Goal: Download file/media

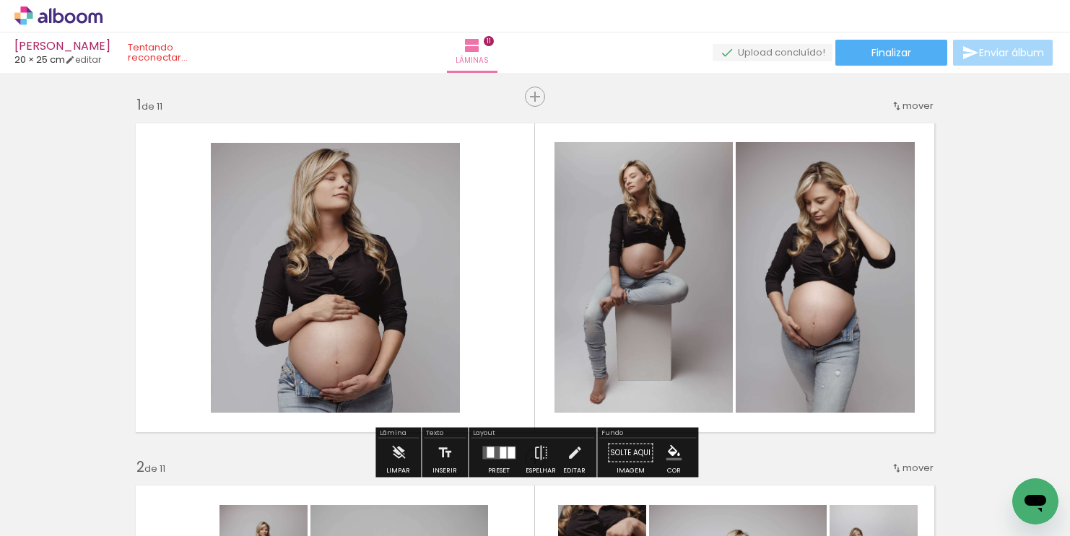
click at [847, 211] on quentale-photo at bounding box center [825, 277] width 179 height 271
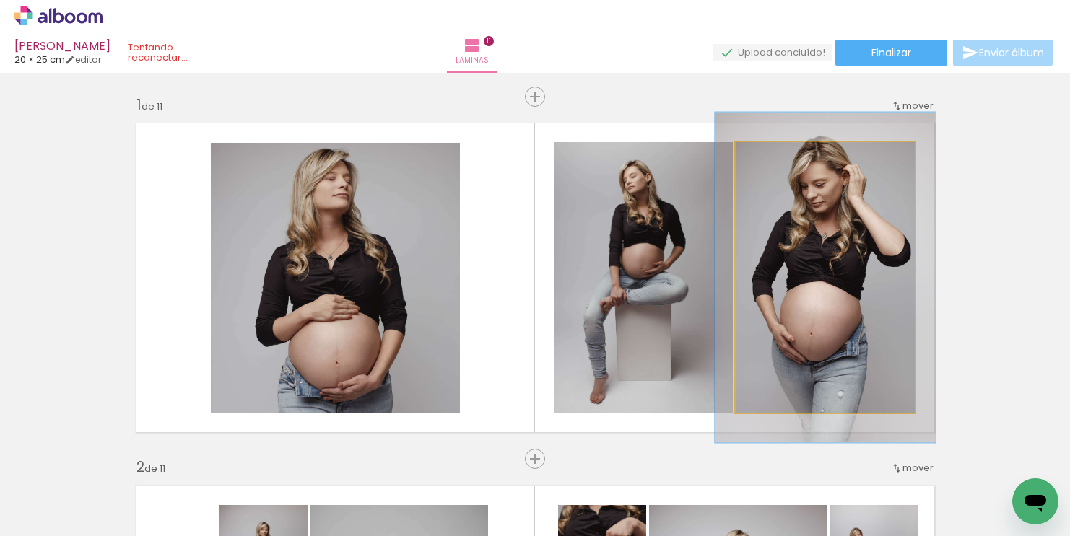
drag, startPoint x: 772, startPoint y: 157, endPoint x: 783, endPoint y: 155, distance: 11.0
click at [783, 155] on div at bounding box center [780, 157] width 13 height 13
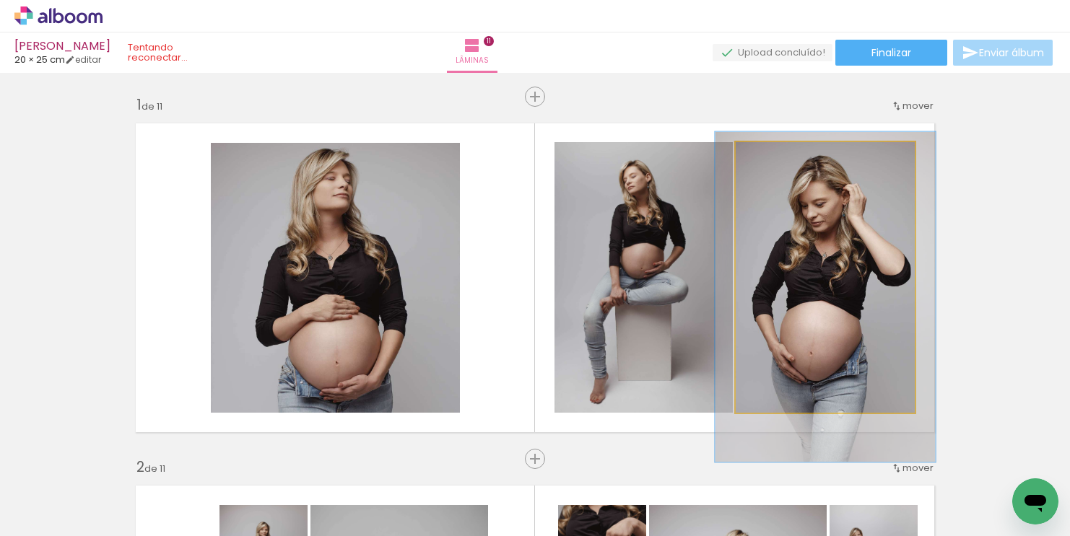
drag, startPoint x: 817, startPoint y: 254, endPoint x: 817, endPoint y: 274, distance: 19.5
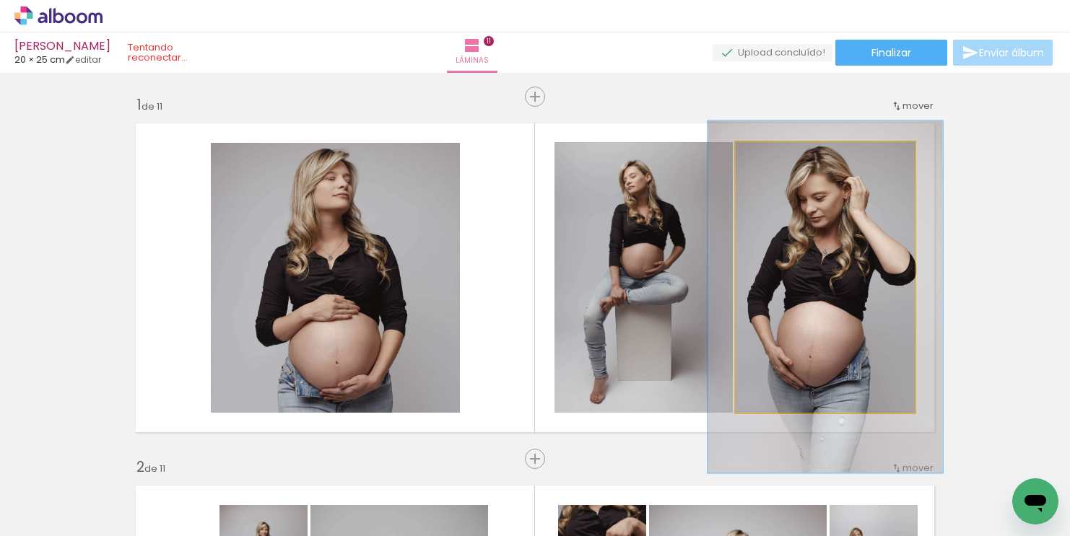
click at [790, 158] on div at bounding box center [786, 157] width 13 height 13
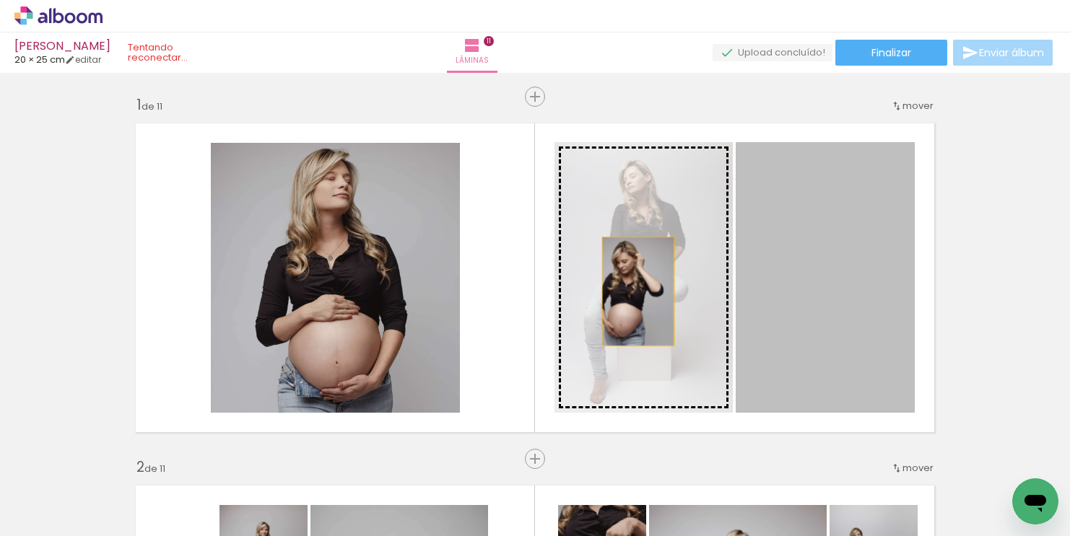
drag, startPoint x: 846, startPoint y: 292, endPoint x: 638, endPoint y: 291, distance: 207.9
click at [0, 0] on slot at bounding box center [0, 0] width 0 height 0
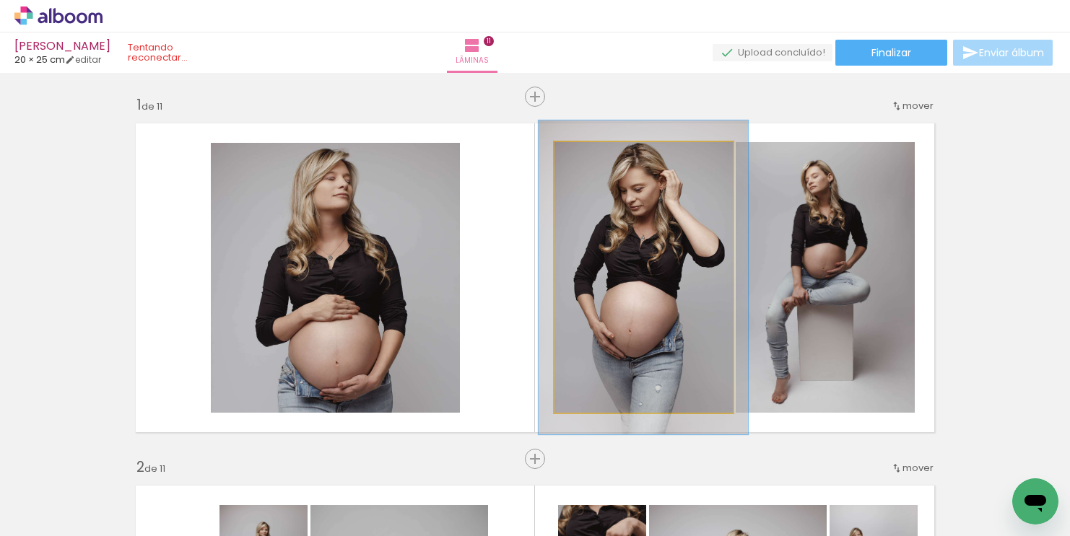
drag, startPoint x: 591, startPoint y: 156, endPoint x: 601, endPoint y: 156, distance: 10.1
click at [601, 156] on div at bounding box center [596, 157] width 13 height 13
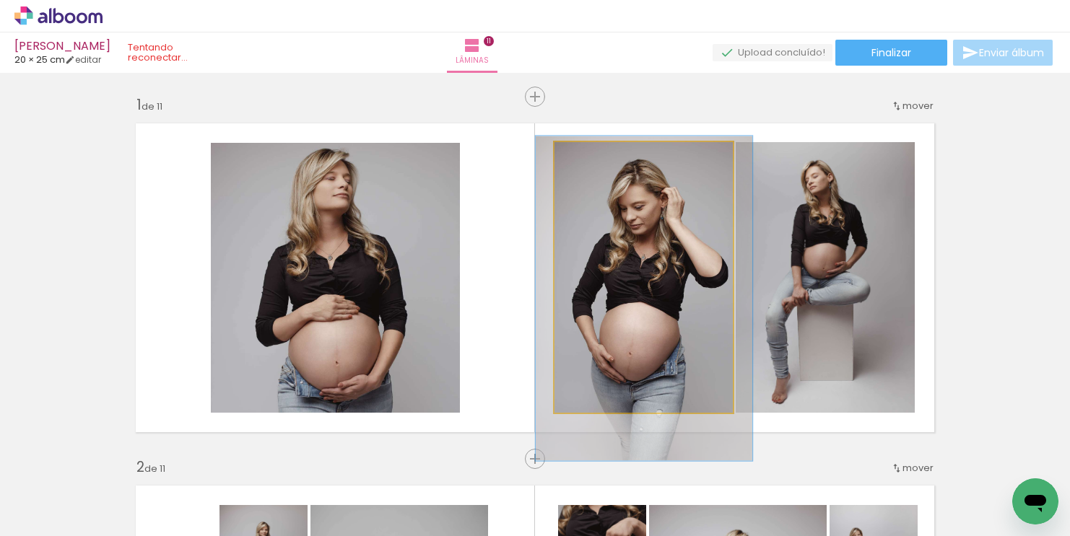
drag, startPoint x: 660, startPoint y: 262, endPoint x: 661, endPoint y: 280, distance: 18.1
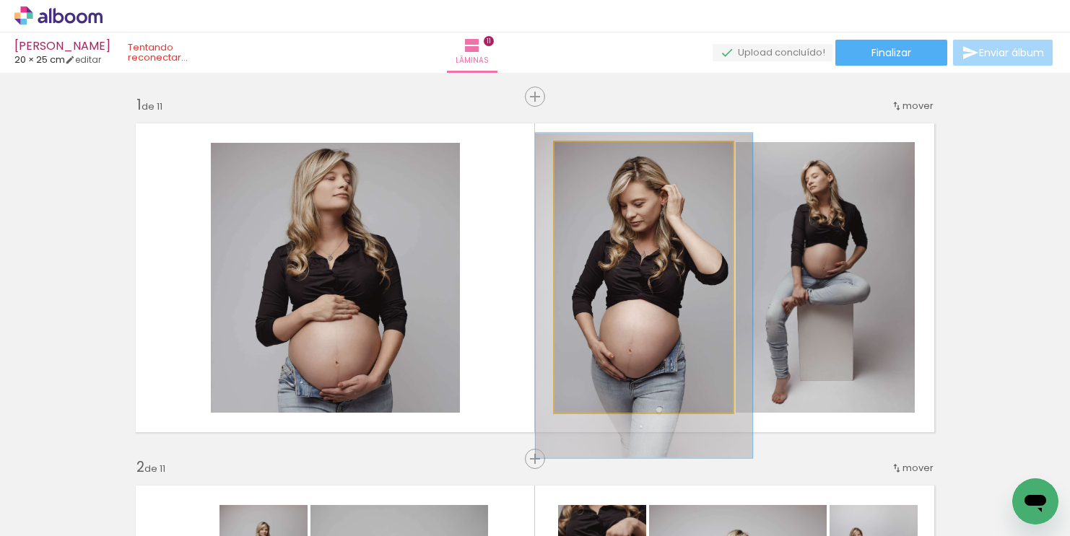
click at [603, 156] on div at bounding box center [599, 157] width 13 height 13
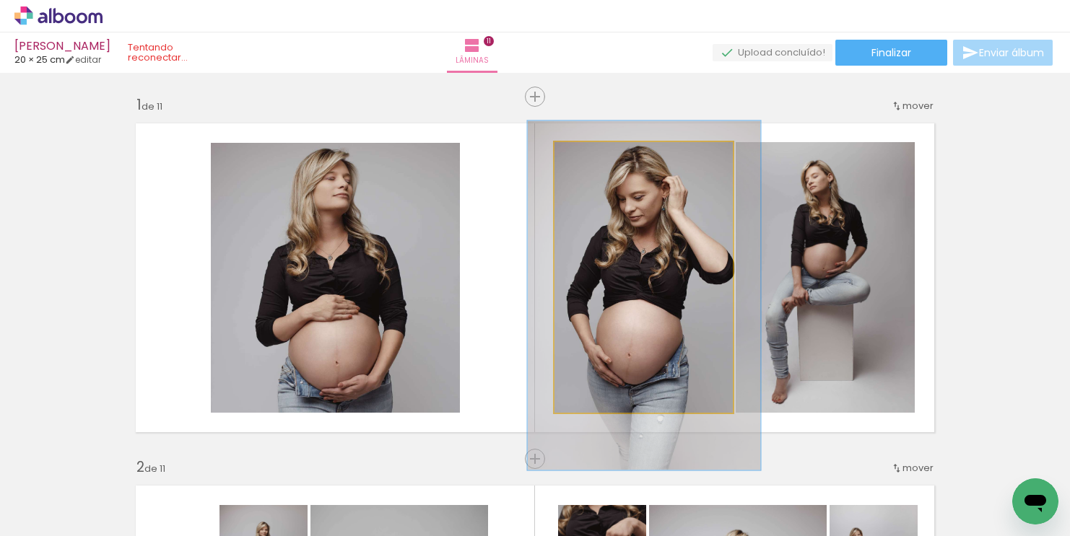
type paper-slider "128"
click at [605, 154] on div at bounding box center [605, 157] width 13 height 13
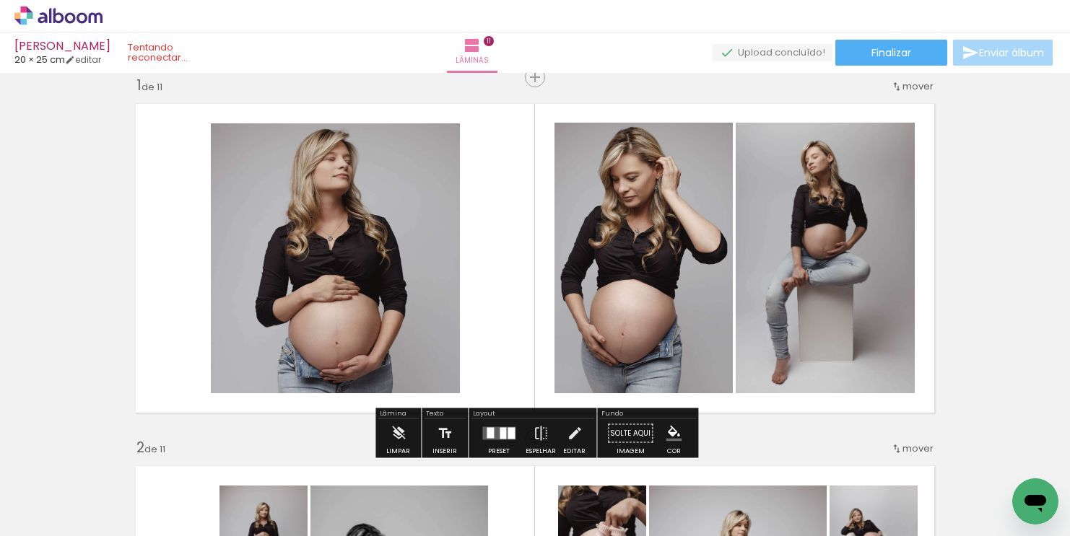
scroll to position [21, 0]
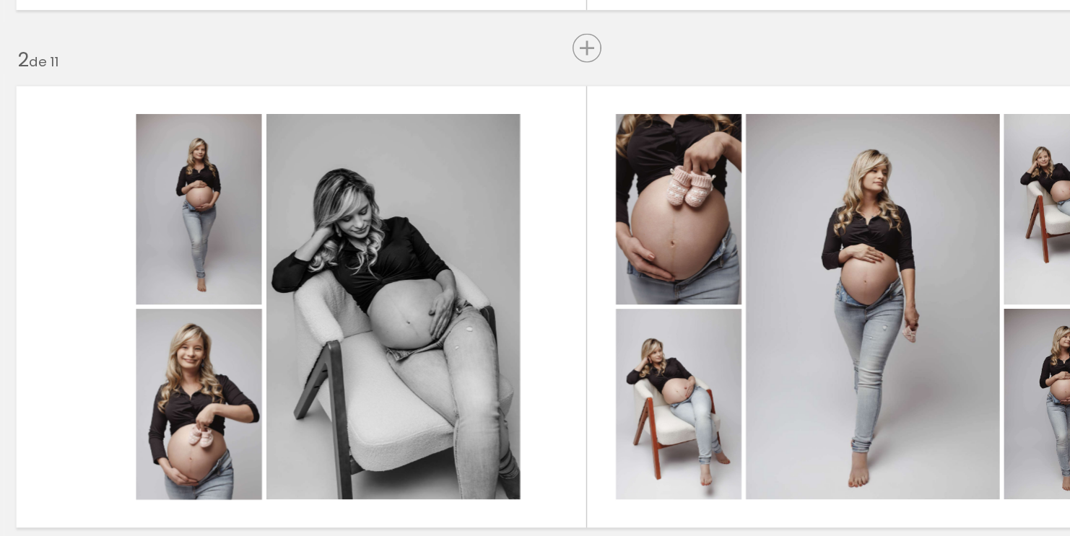
scroll to position [0, 3257]
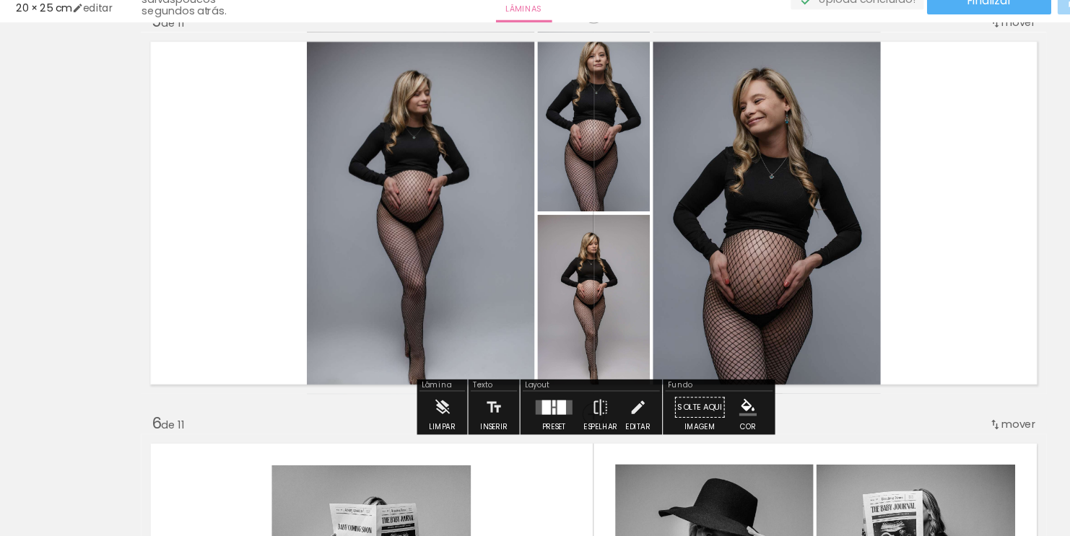
scroll to position [0, 3500]
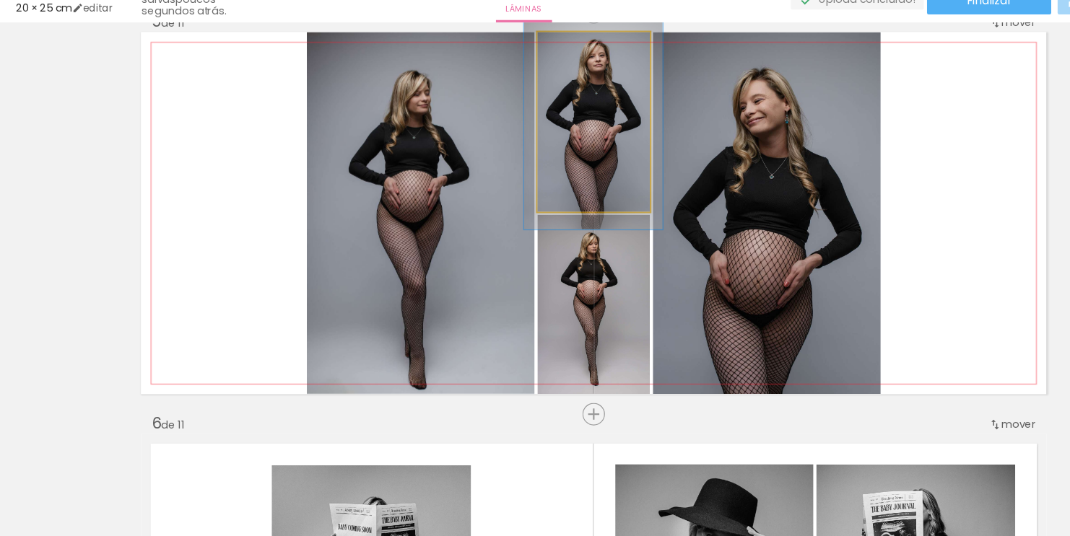
click at [556, 205] on quentale-photo at bounding box center [534, 163] width 101 height 162
click at [559, 178] on quentale-photo at bounding box center [534, 163] width 101 height 162
click at [565, 228] on quentale-photo at bounding box center [534, 163] width 101 height 162
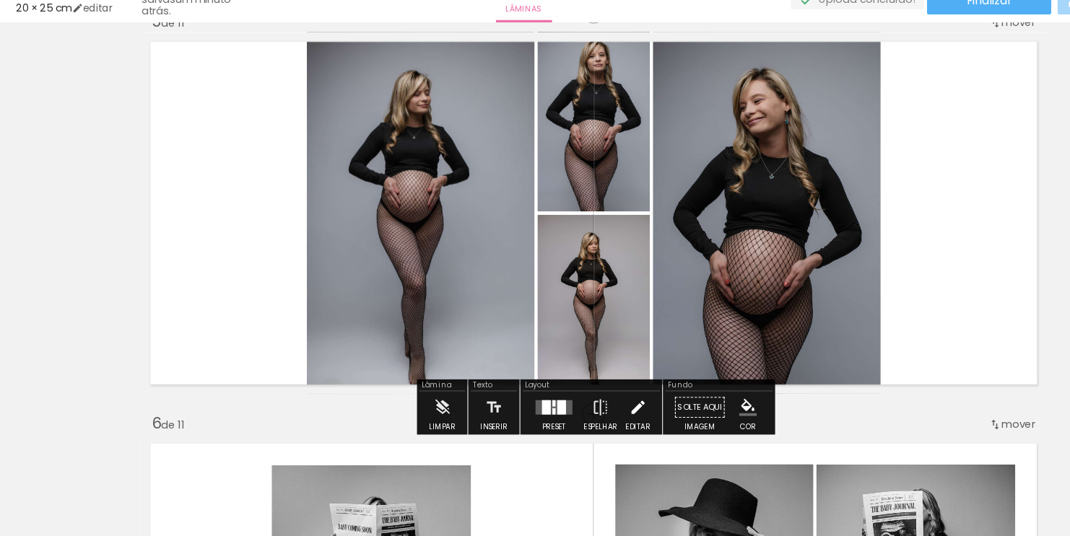
click at [572, 418] on iron-icon at bounding box center [575, 420] width 16 height 29
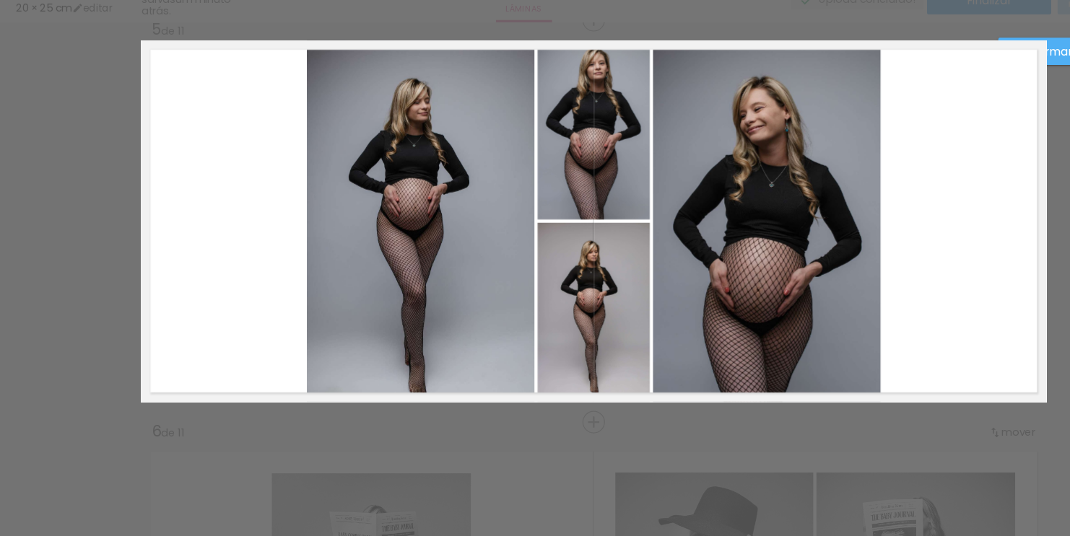
scroll to position [1468, 0]
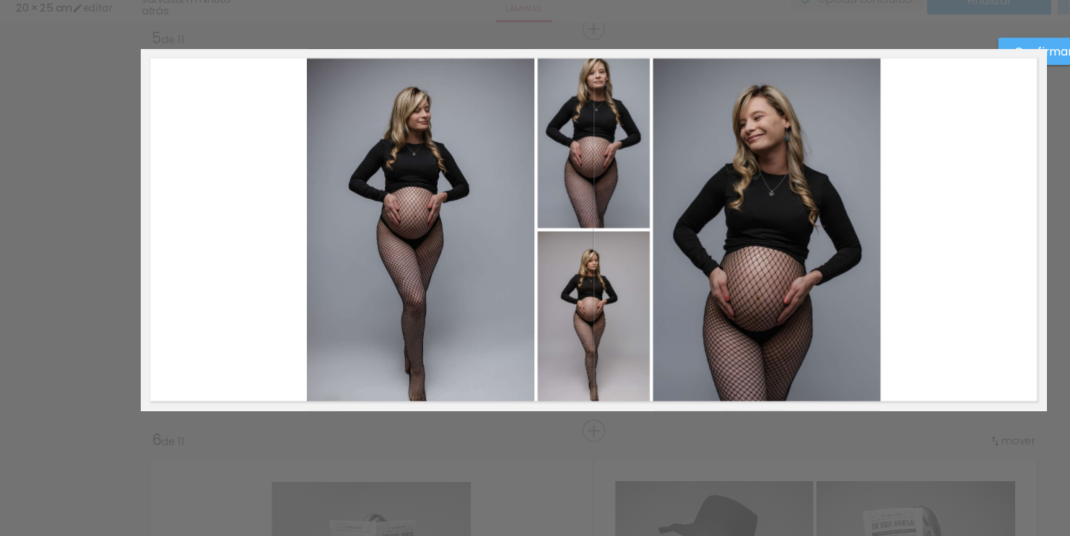
click at [558, 235] on quentale-photo at bounding box center [534, 178] width 101 height 162
click at [559, 321] on quentale-photo at bounding box center [534, 342] width 101 height 162
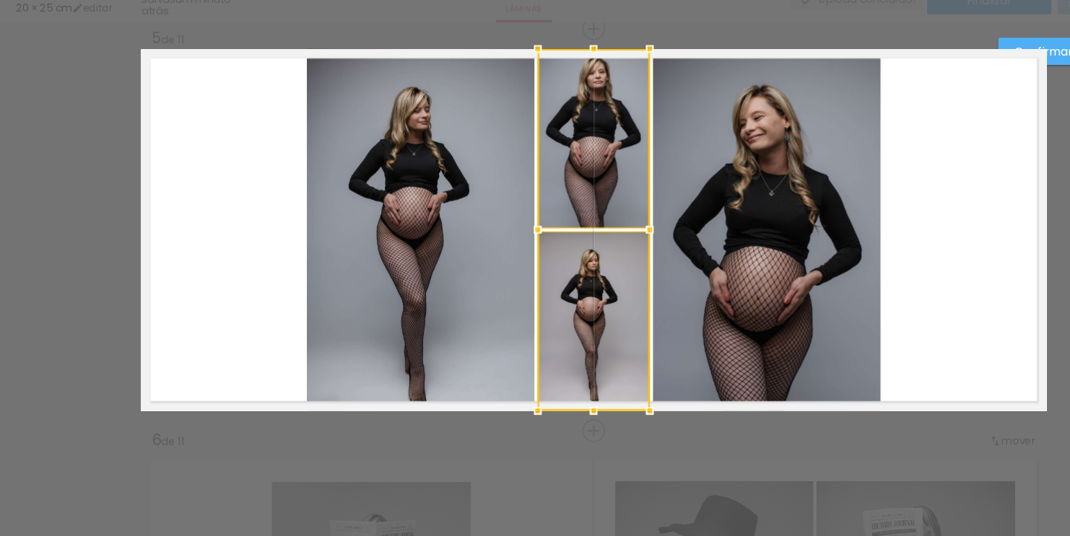
click at [656, 308] on quentale-photo at bounding box center [690, 260] width 205 height 326
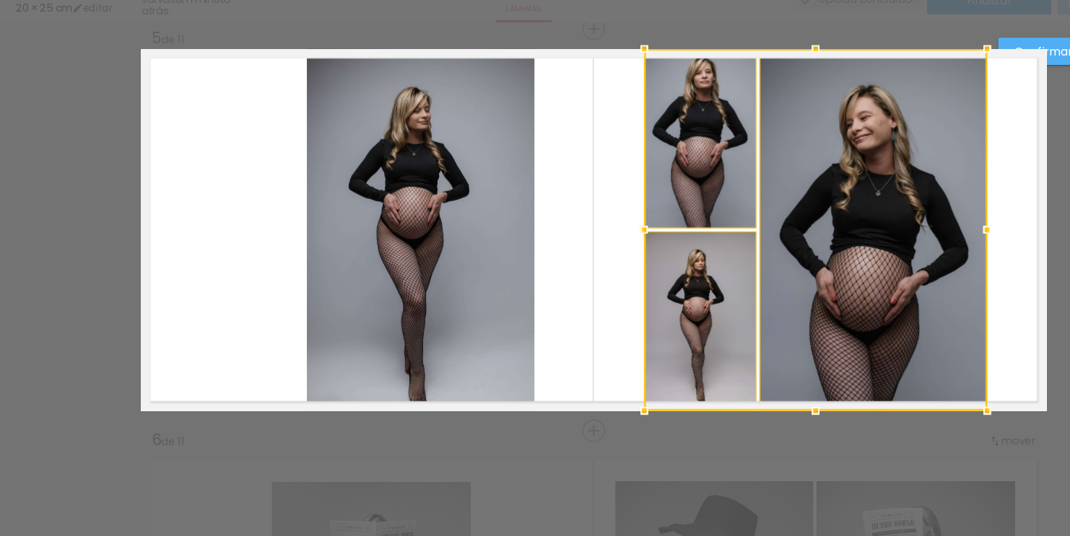
drag, startPoint x: 648, startPoint y: 213, endPoint x: 748, endPoint y: 208, distance: 99.8
click at [748, 208] on div at bounding box center [734, 260] width 309 height 326
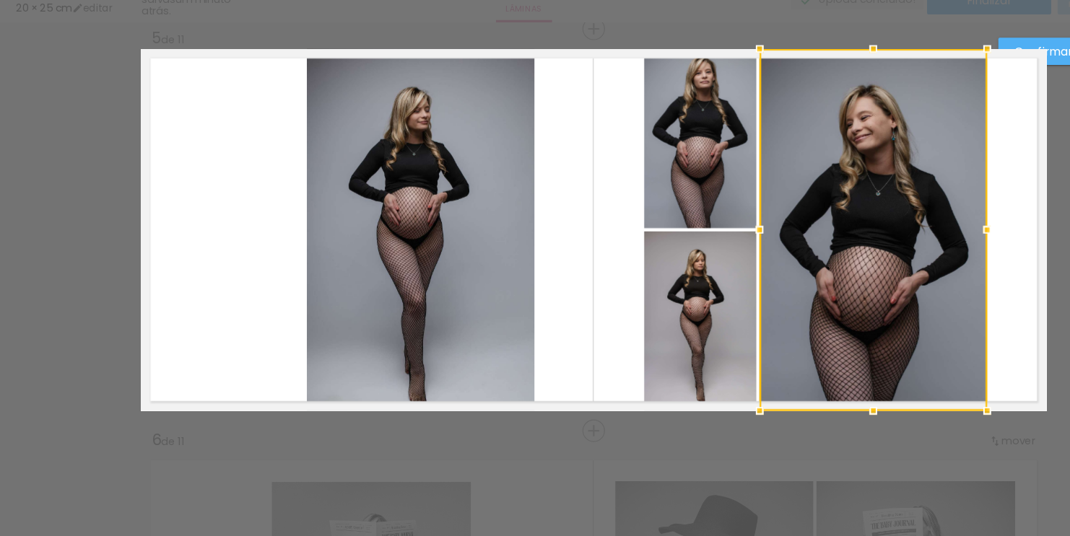
click at [448, 178] on quentale-photo at bounding box center [379, 260] width 205 height 326
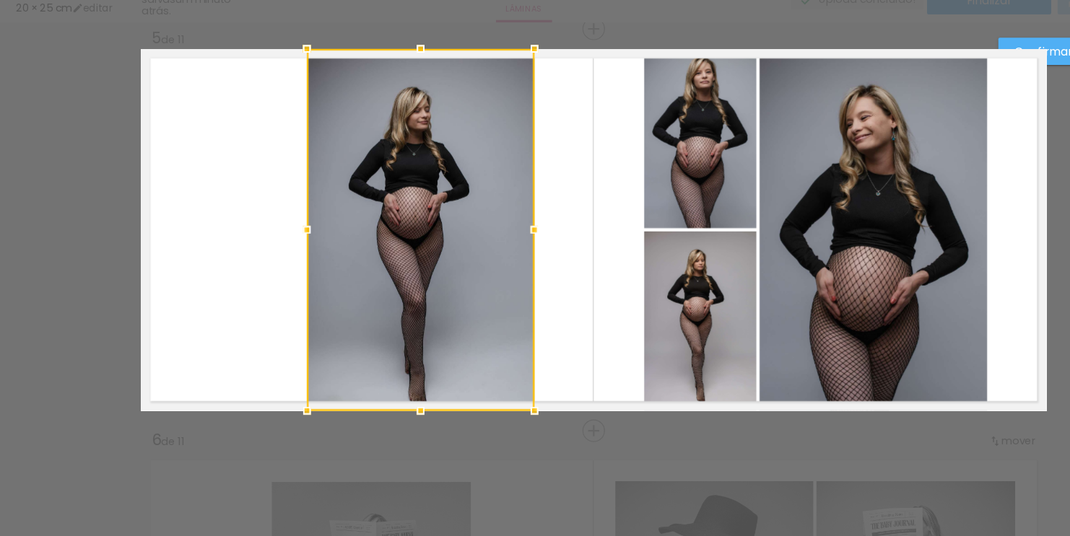
click at [0, 0] on slot "Confirmar" at bounding box center [0, 0] width 0 height 0
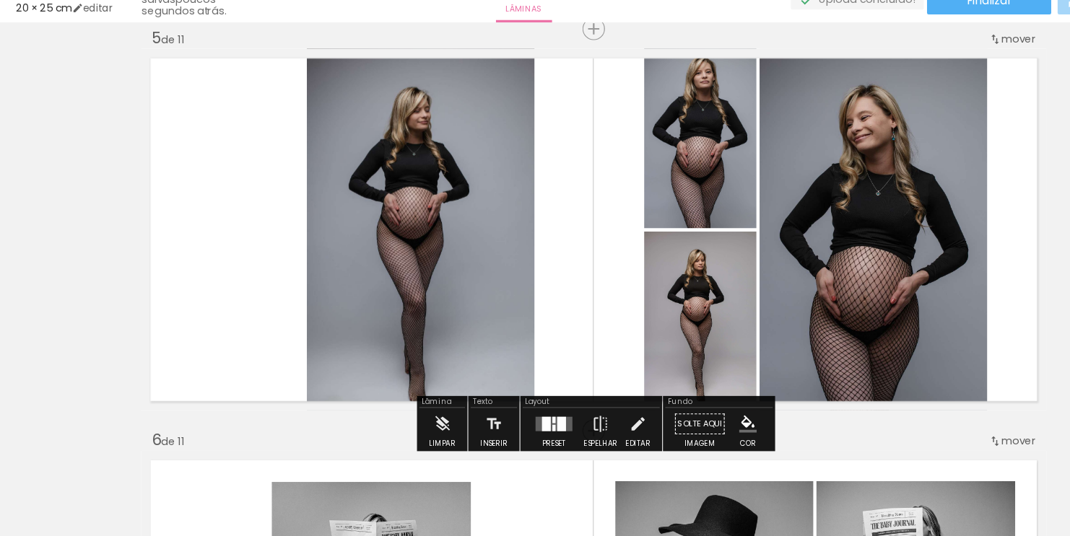
click at [497, 438] on div at bounding box center [498, 439] width 3 height 6
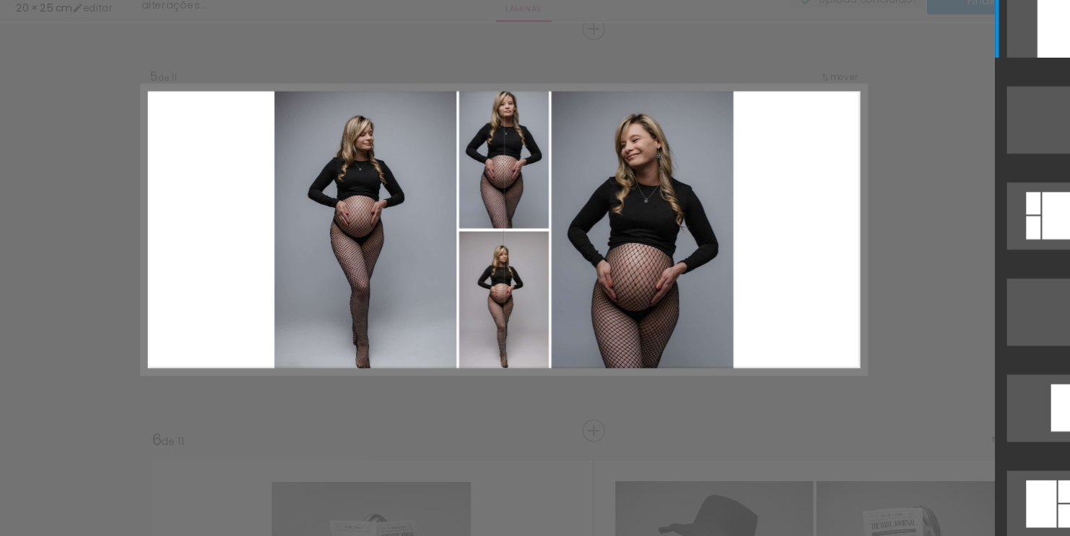
scroll to position [0, 0]
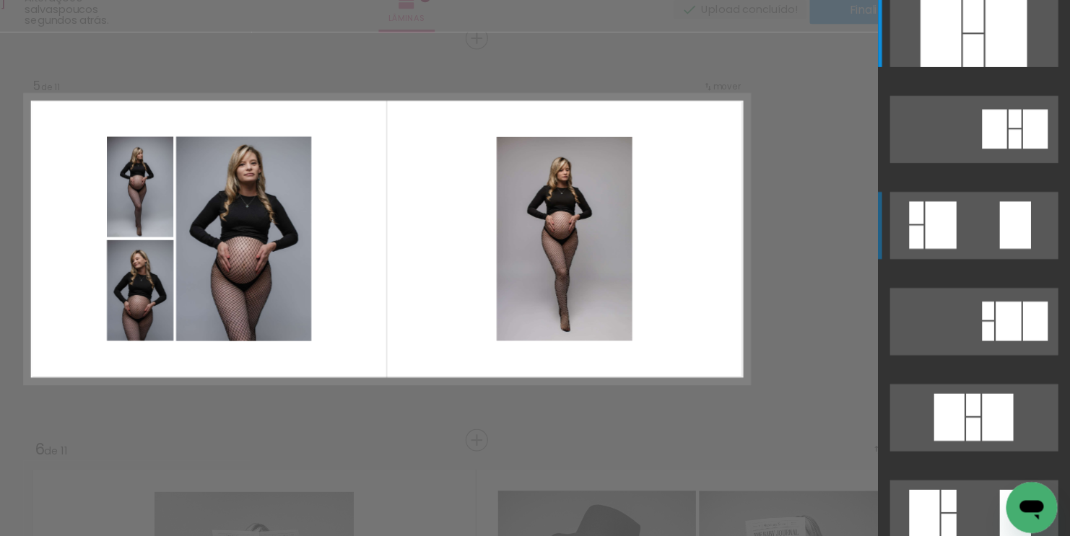
click at [962, 235] on div at bounding box center [953, 247] width 28 height 43
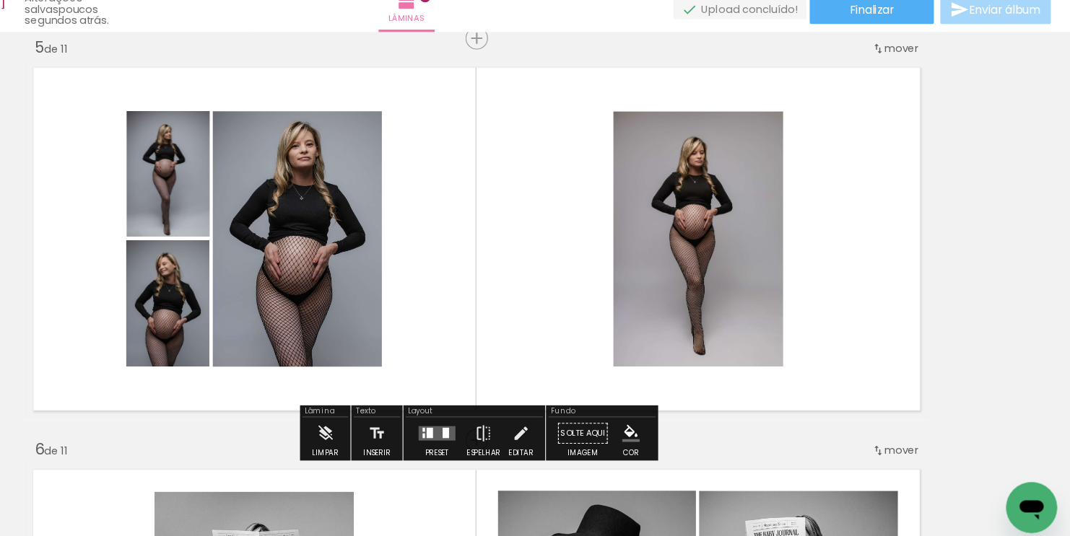
click at [493, 438] on quentale-layouter at bounding box center [498, 435] width 33 height 13
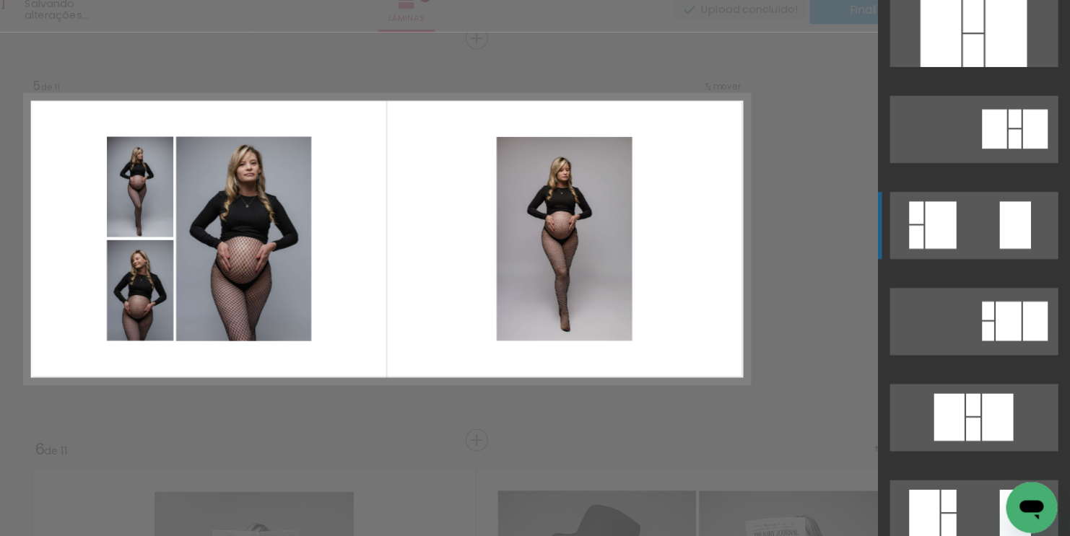
scroll to position [173, 0]
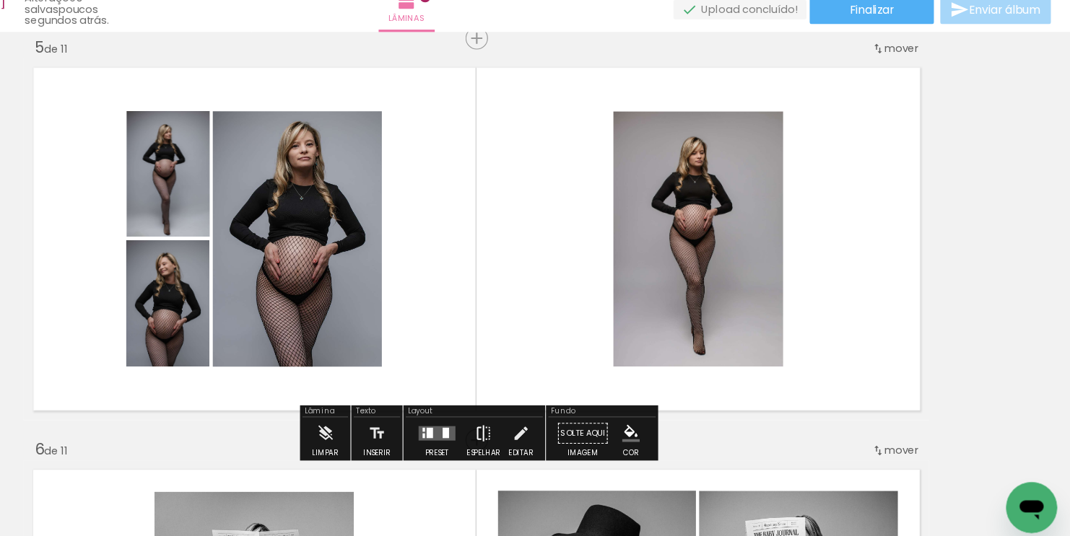
click at [539, 436] on iron-icon at bounding box center [541, 435] width 16 height 29
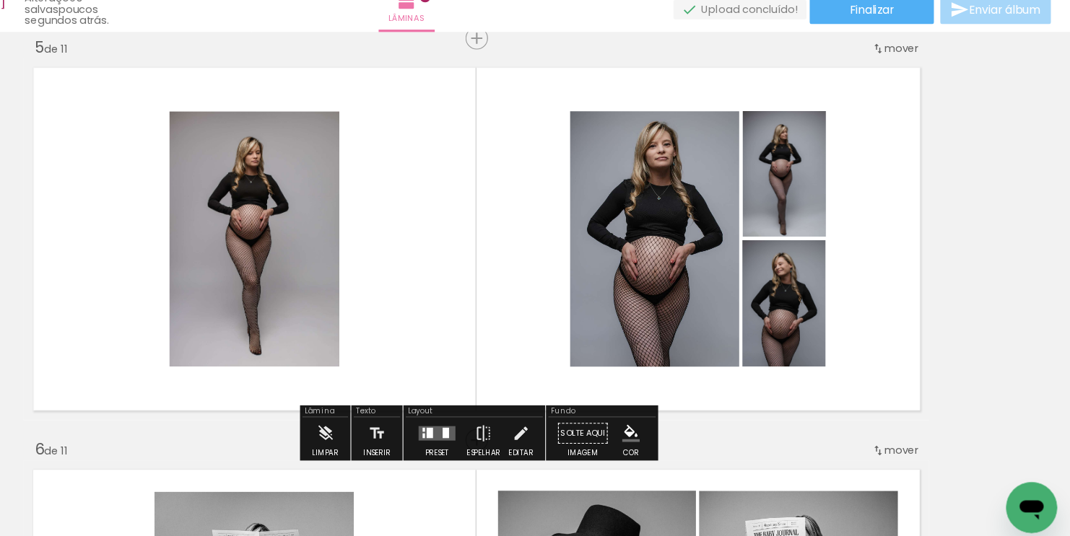
click at [410, 302] on quentale-photo at bounding box center [334, 259] width 153 height 230
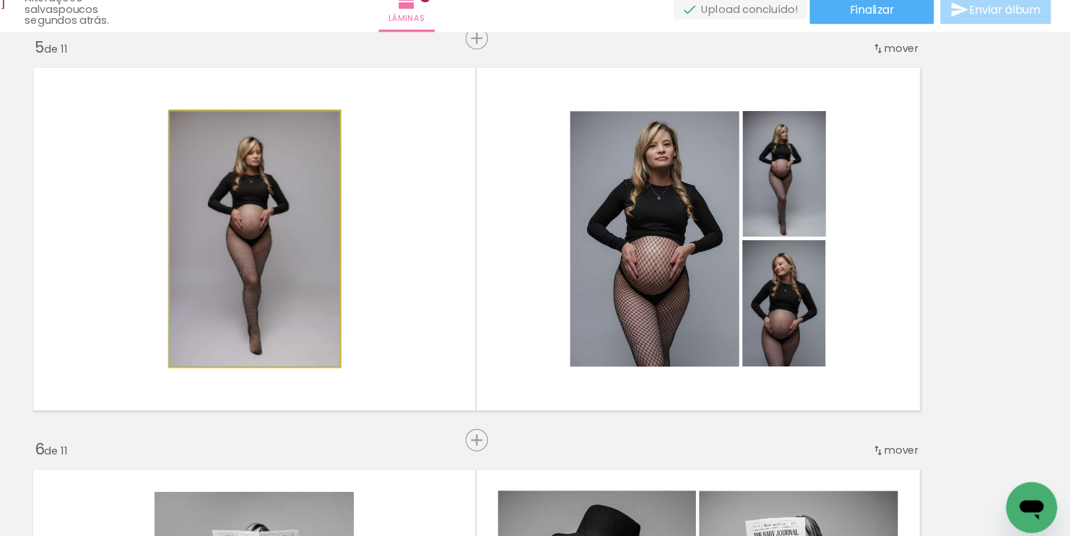
click at [398, 298] on quentale-photo at bounding box center [334, 259] width 153 height 230
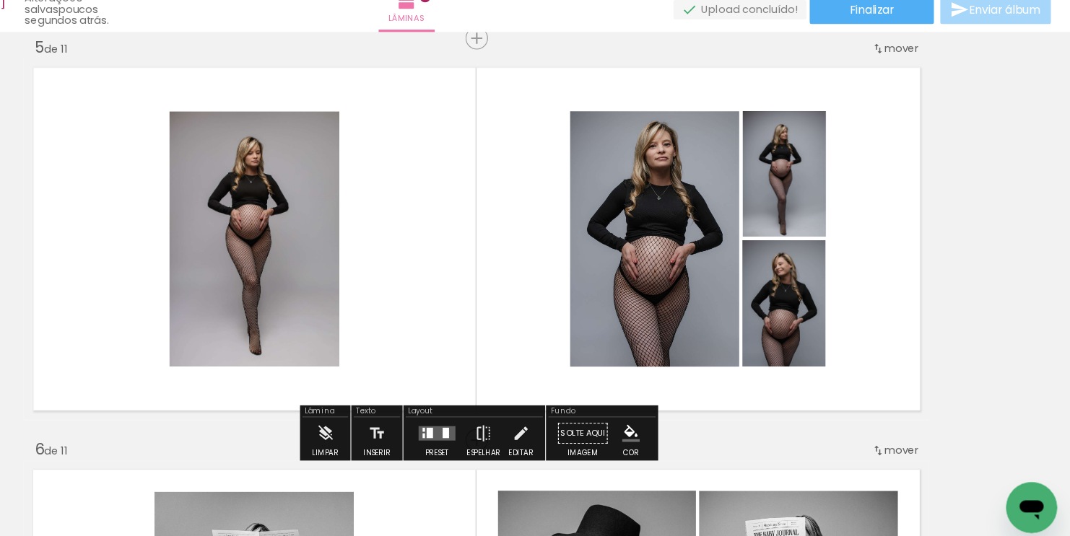
scroll to position [0, 3500]
click at [373, 267] on quentale-photo at bounding box center [334, 259] width 153 height 230
click at [573, 434] on iron-icon at bounding box center [575, 435] width 16 height 29
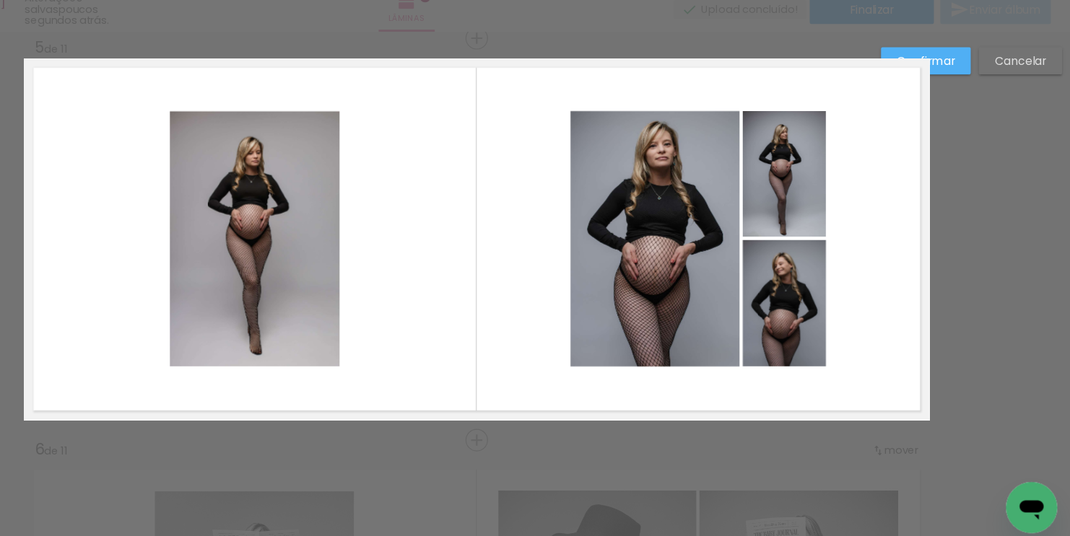
click at [399, 344] on quentale-photo at bounding box center [334, 259] width 153 height 230
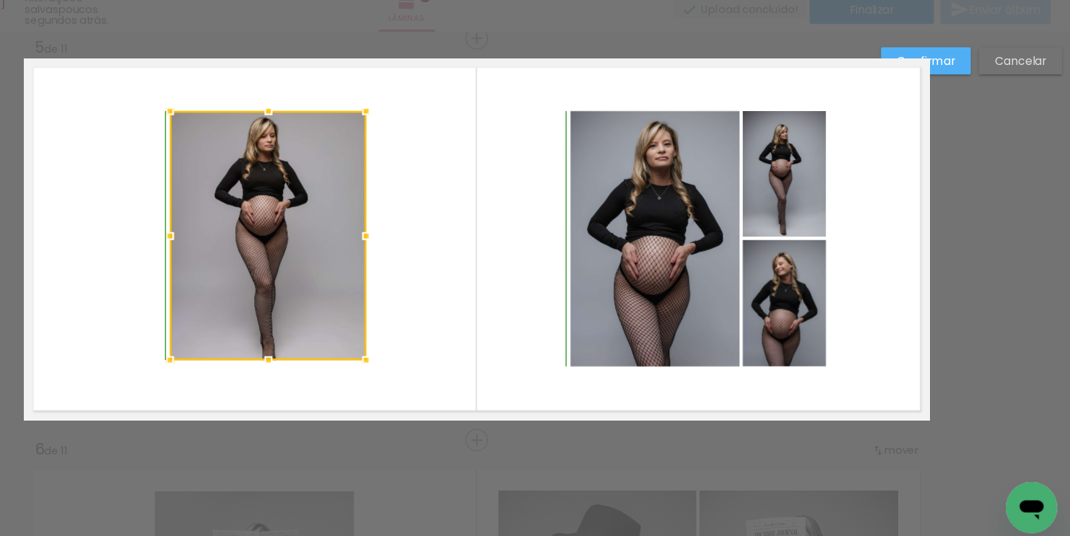
drag, startPoint x: 412, startPoint y: 375, endPoint x: 432, endPoint y: 383, distance: 21.5
click at [432, 383] on div at bounding box center [435, 368] width 29 height 29
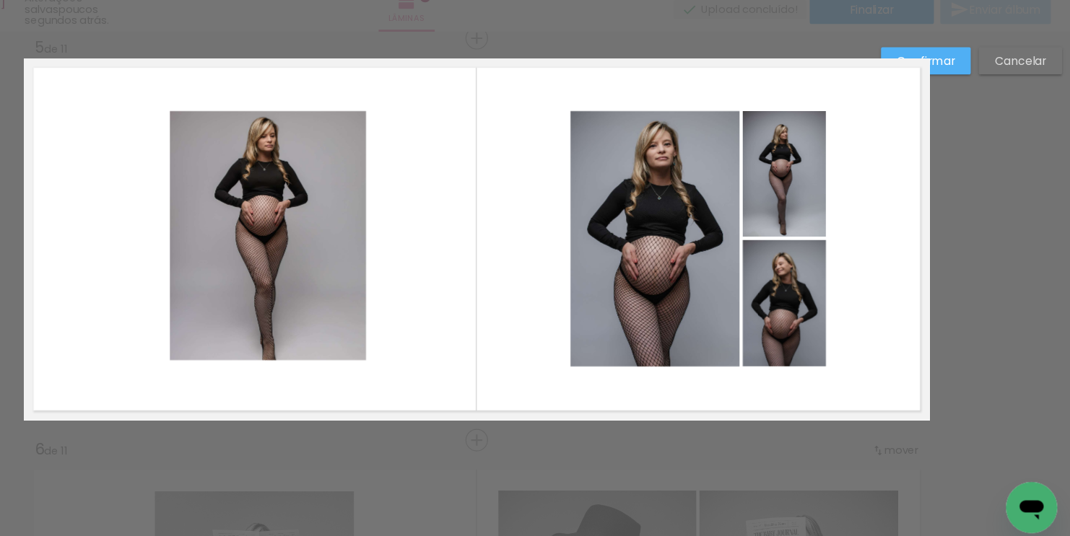
click at [414, 340] on quentale-photo at bounding box center [346, 256] width 177 height 225
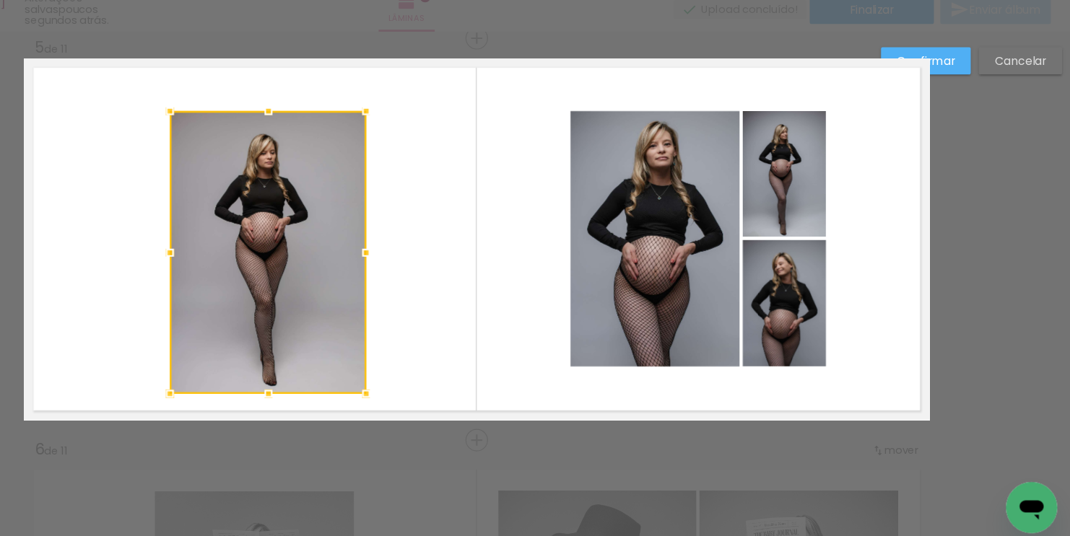
drag, startPoint x: 347, startPoint y: 370, endPoint x: 348, endPoint y: 393, distance: 23.1
click at [348, 393] on div at bounding box center [347, 399] width 29 height 29
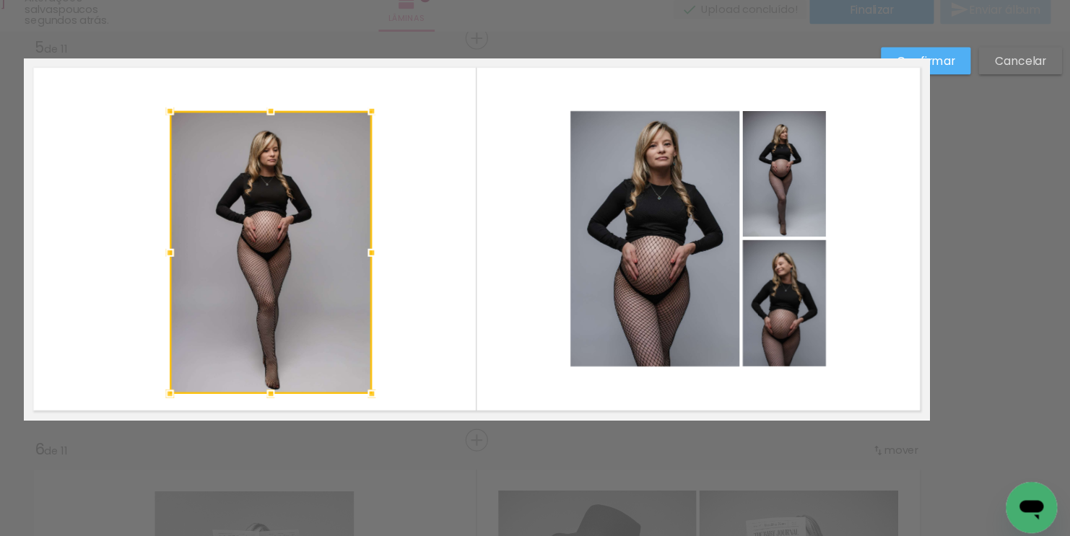
drag, startPoint x: 435, startPoint y: 271, endPoint x: 443, endPoint y: 270, distance: 8.8
click at [443, 270] on div at bounding box center [440, 272] width 29 height 29
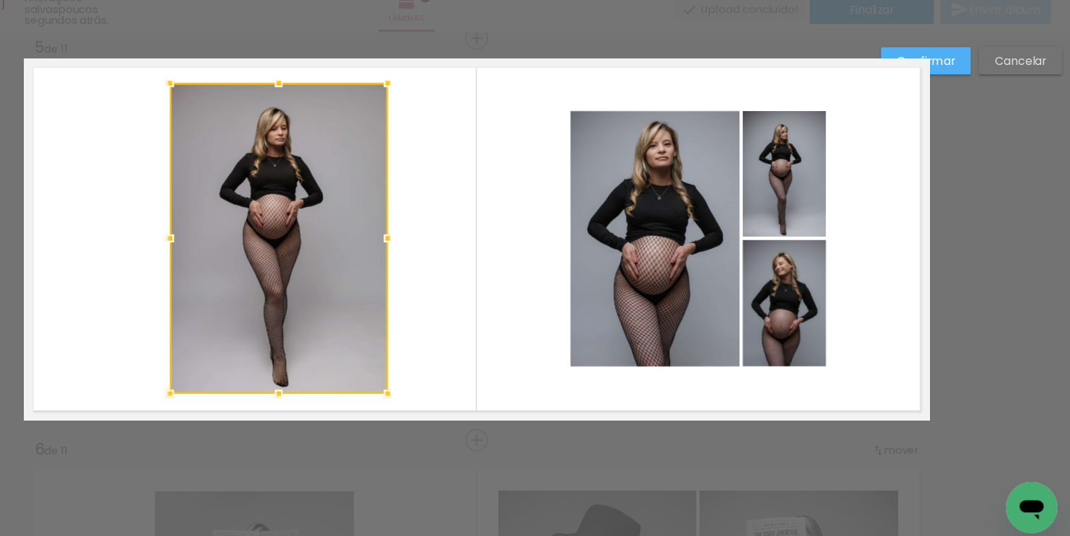
drag, startPoint x: 444, startPoint y: 144, endPoint x: 456, endPoint y: 119, distance: 27.8
click at [456, 119] on div at bounding box center [454, 119] width 29 height 29
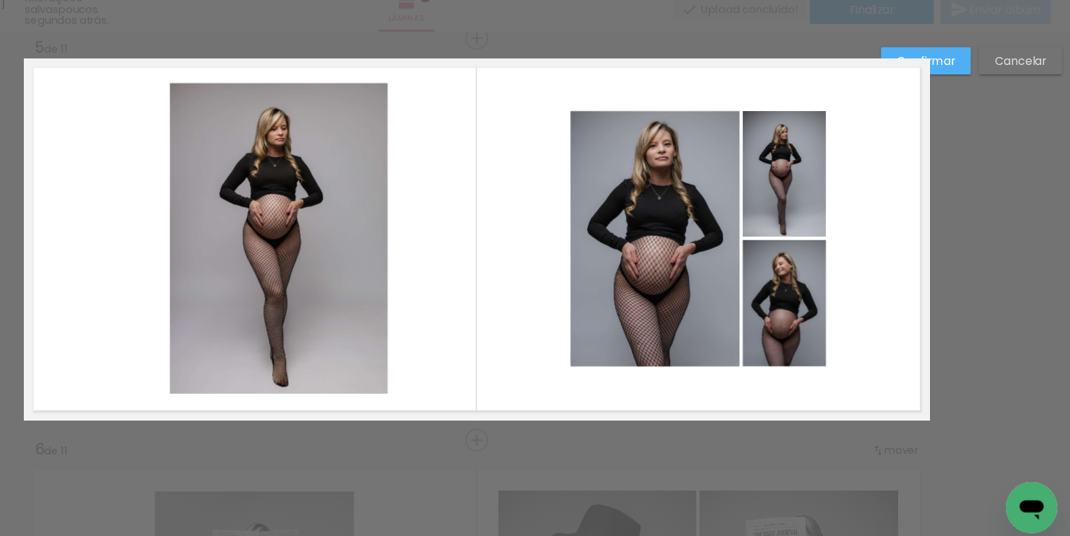
click at [280, 245] on quentale-photo at bounding box center [356, 259] width 196 height 280
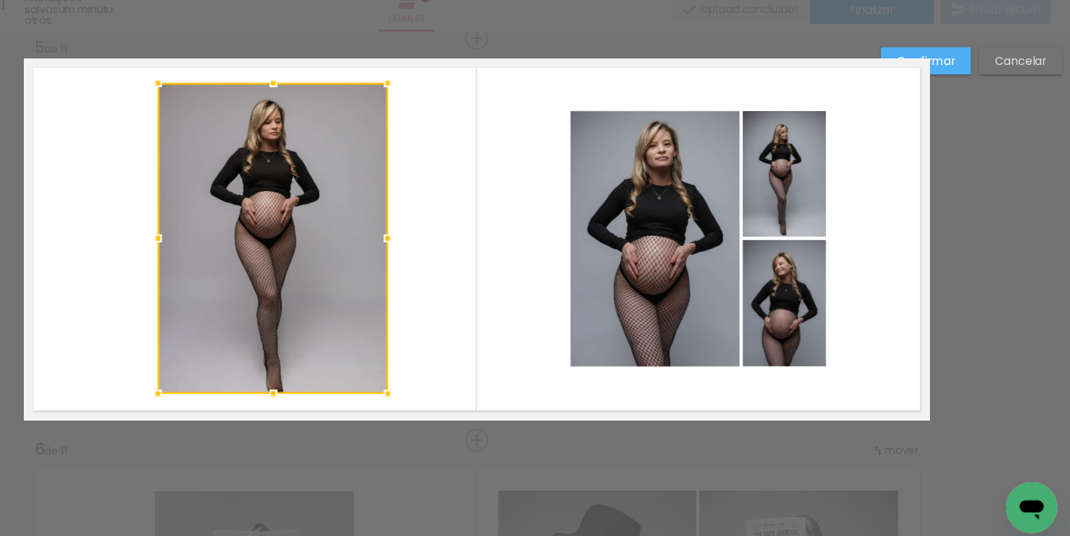
drag, startPoint x: 254, startPoint y: 261, endPoint x: 243, endPoint y: 260, distance: 11.6
click at [243, 260] on div at bounding box center [247, 259] width 29 height 29
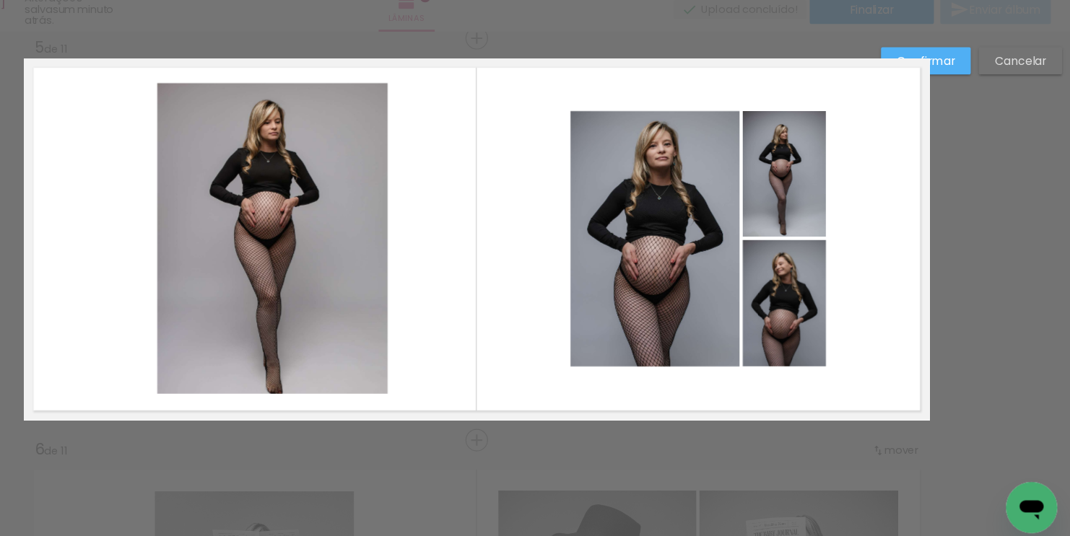
click at [341, 210] on quentale-photo at bounding box center [351, 259] width 208 height 280
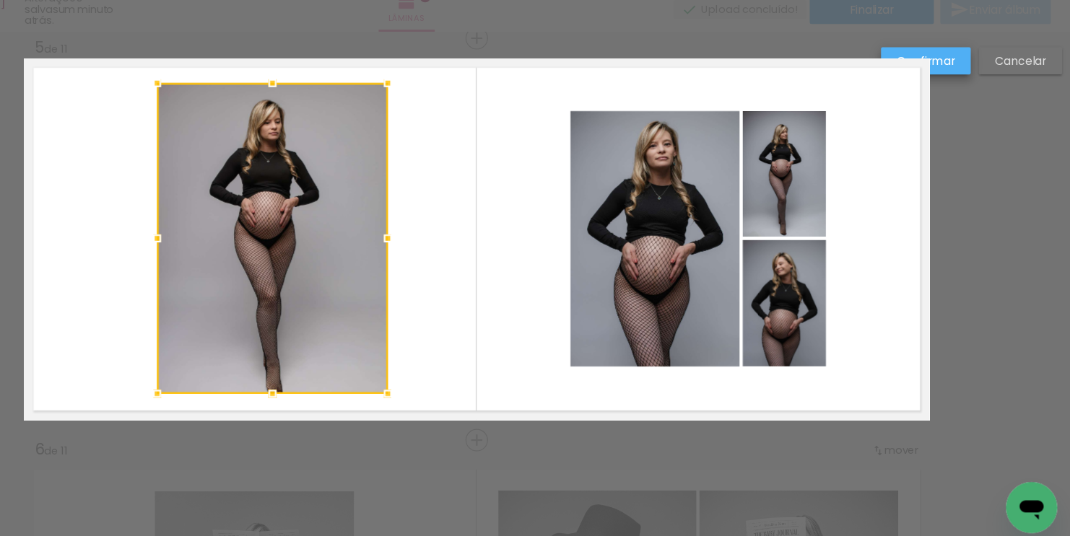
click at [0, 0] on slot "Confirmar" at bounding box center [0, 0] width 0 height 0
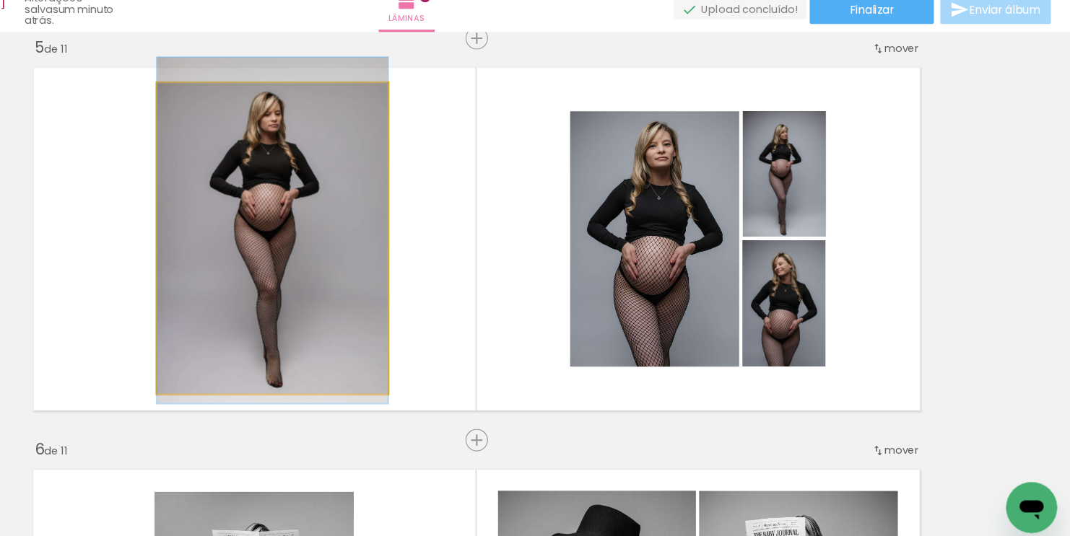
drag, startPoint x: 386, startPoint y: 230, endPoint x: 385, endPoint y: 223, distance: 7.3
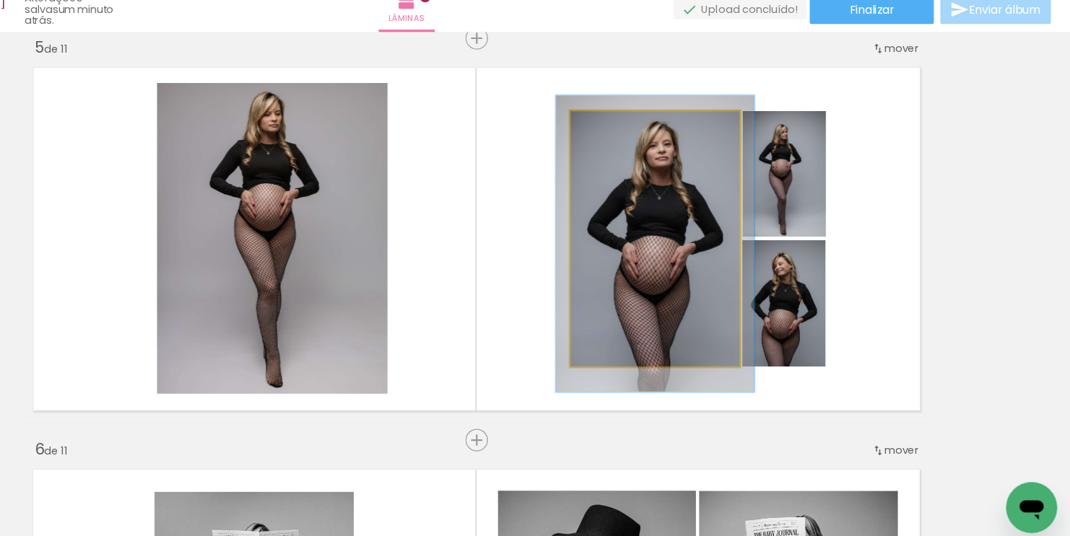
click at [708, 233] on quentale-photo at bounding box center [695, 259] width 152 height 230
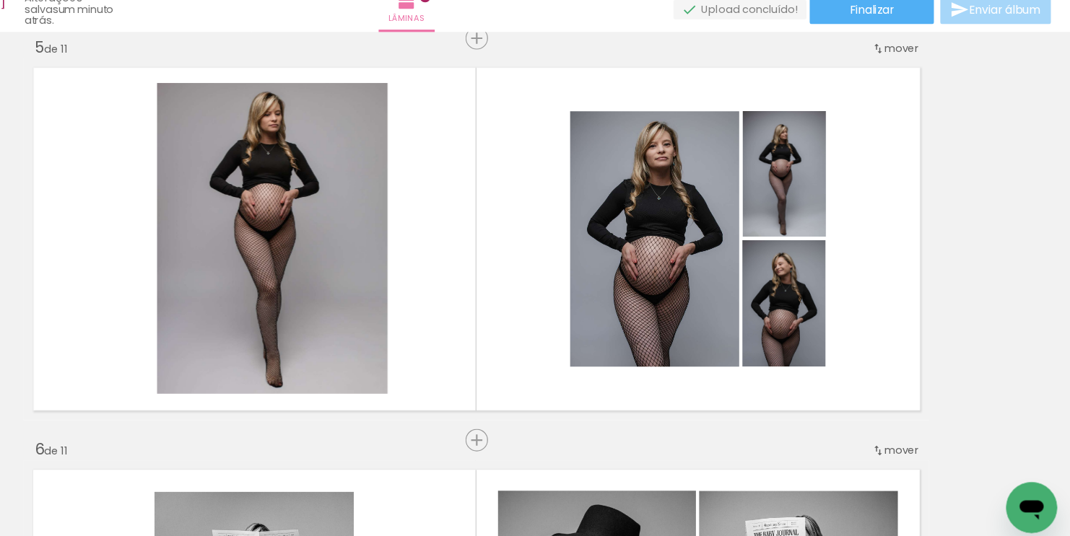
scroll to position [0, 3662]
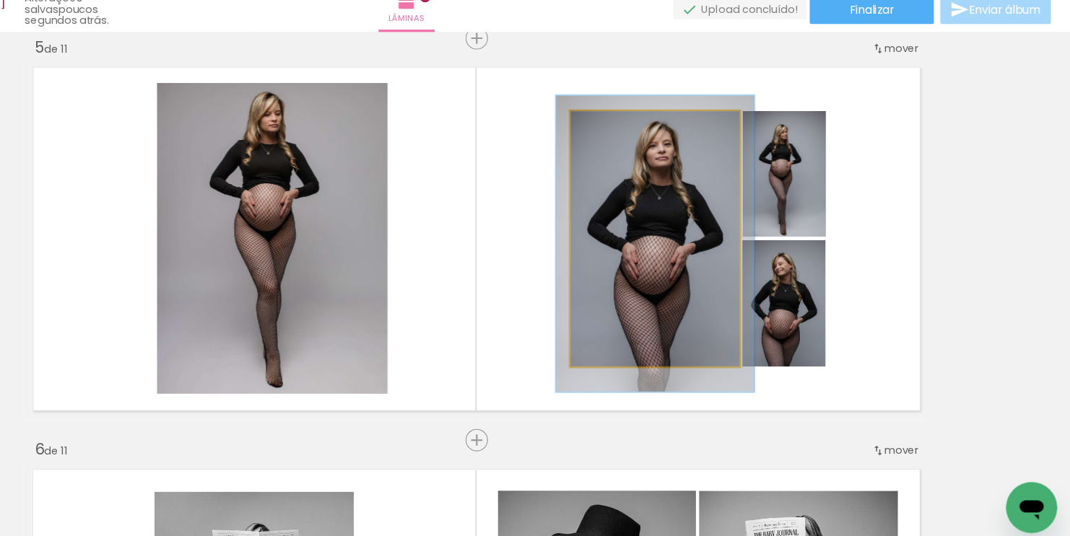
click at [711, 310] on quentale-photo at bounding box center [695, 259] width 152 height 230
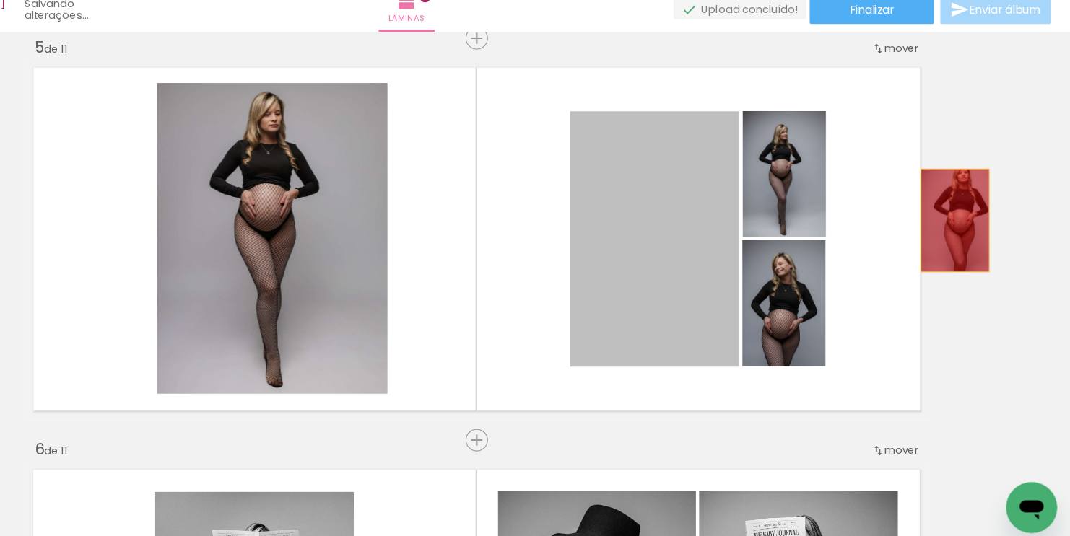
drag, startPoint x: 711, startPoint y: 310, endPoint x: 962, endPoint y: 249, distance: 257.9
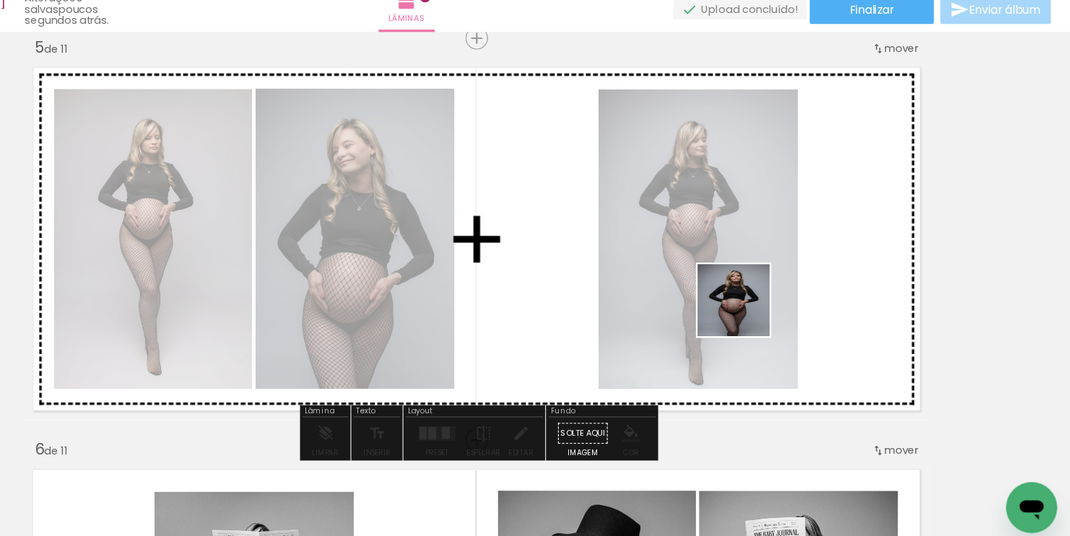
drag, startPoint x: 913, startPoint y: 461, endPoint x: 755, endPoint y: 305, distance: 221.6
click at [755, 305] on quentale-workspace at bounding box center [535, 268] width 1070 height 536
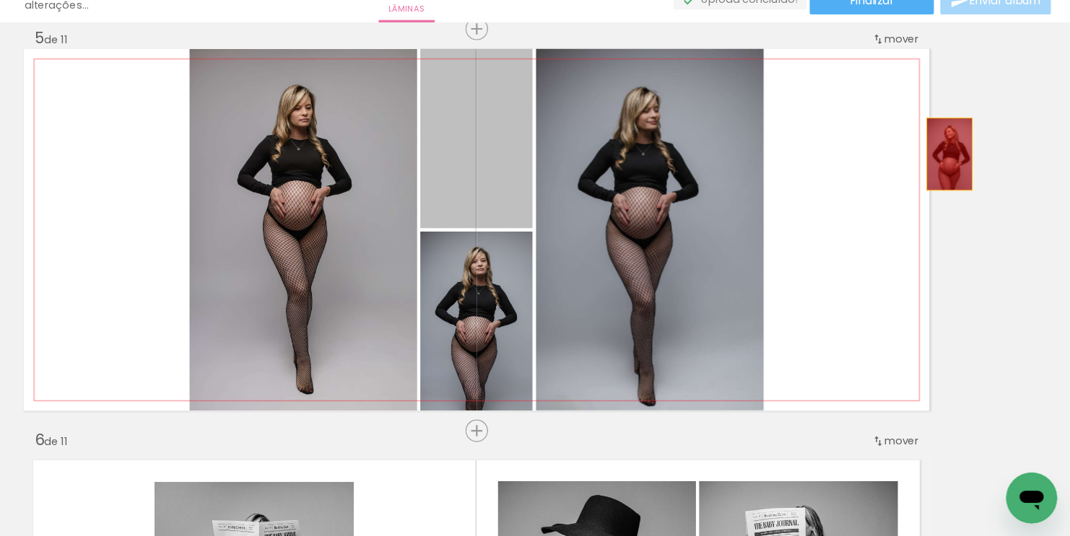
drag, startPoint x: 545, startPoint y: 204, endPoint x: 961, endPoint y: 191, distance: 416.1
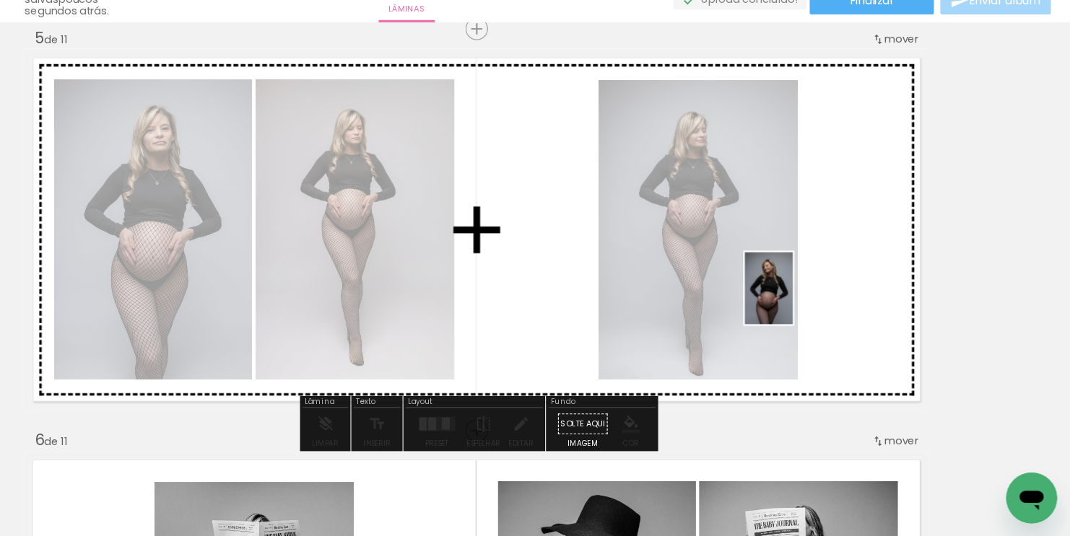
drag, startPoint x: 1018, startPoint y: 476, endPoint x: 821, endPoint y: 323, distance: 249.1
click at [821, 323] on quentale-workspace at bounding box center [535, 268] width 1070 height 536
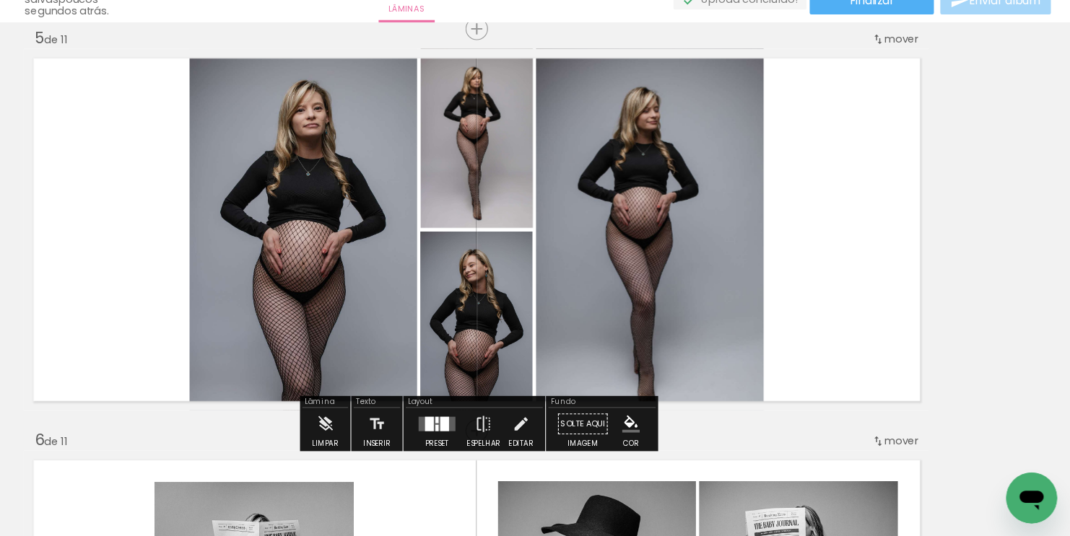
click at [736, 361] on quentale-photo at bounding box center [690, 260] width 205 height 326
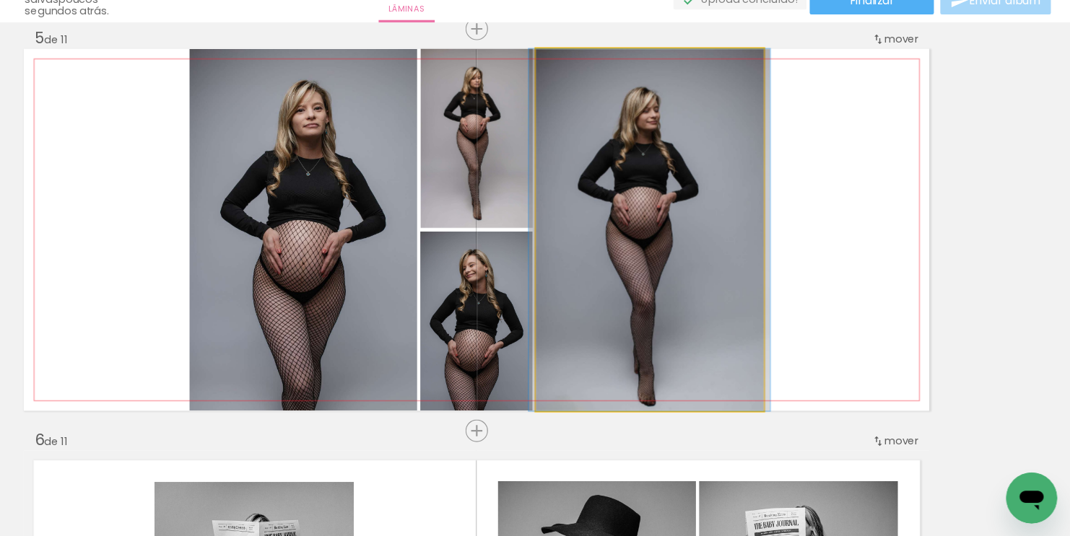
click at [736, 361] on quentale-photo at bounding box center [690, 260] width 205 height 326
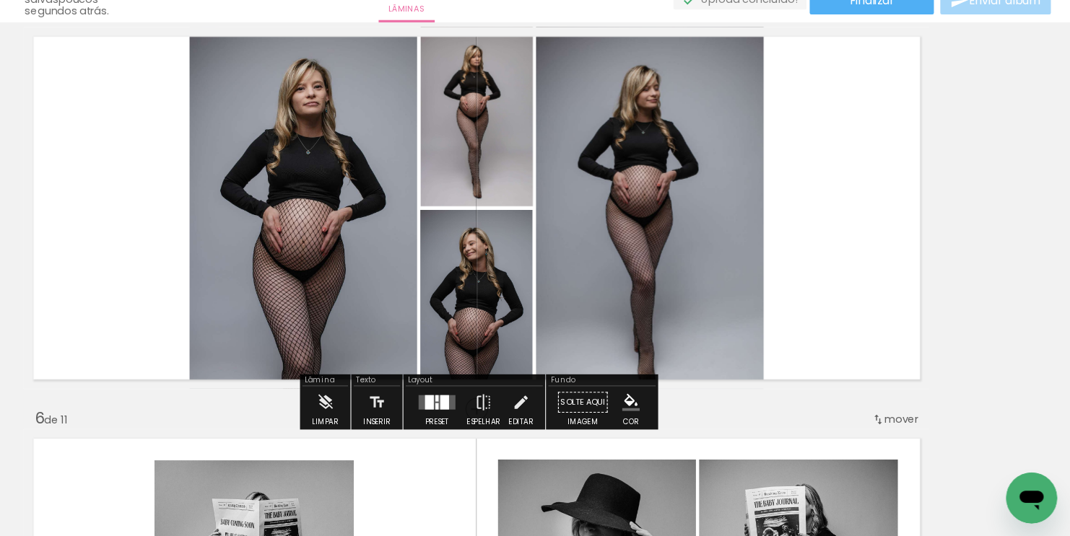
scroll to position [1477, 0]
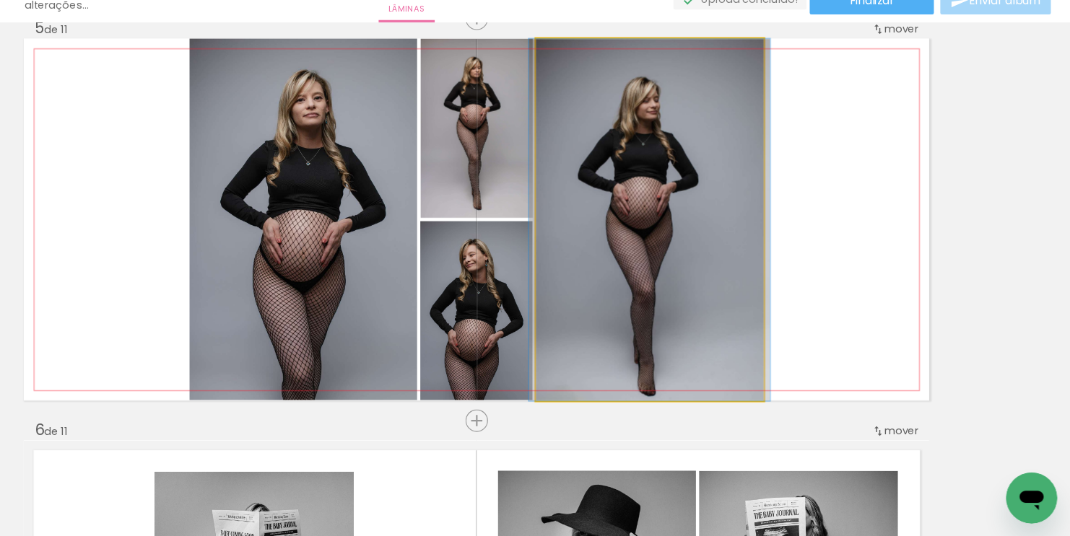
click at [694, 201] on quentale-photo at bounding box center [690, 250] width 205 height 326
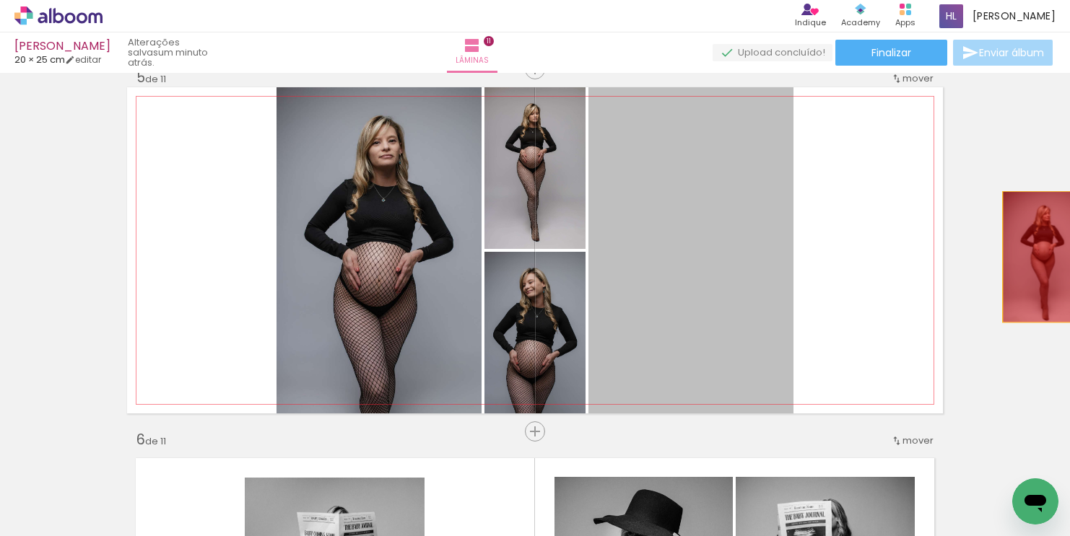
drag, startPoint x: 697, startPoint y: 326, endPoint x: 1043, endPoint y: 256, distance: 353.0
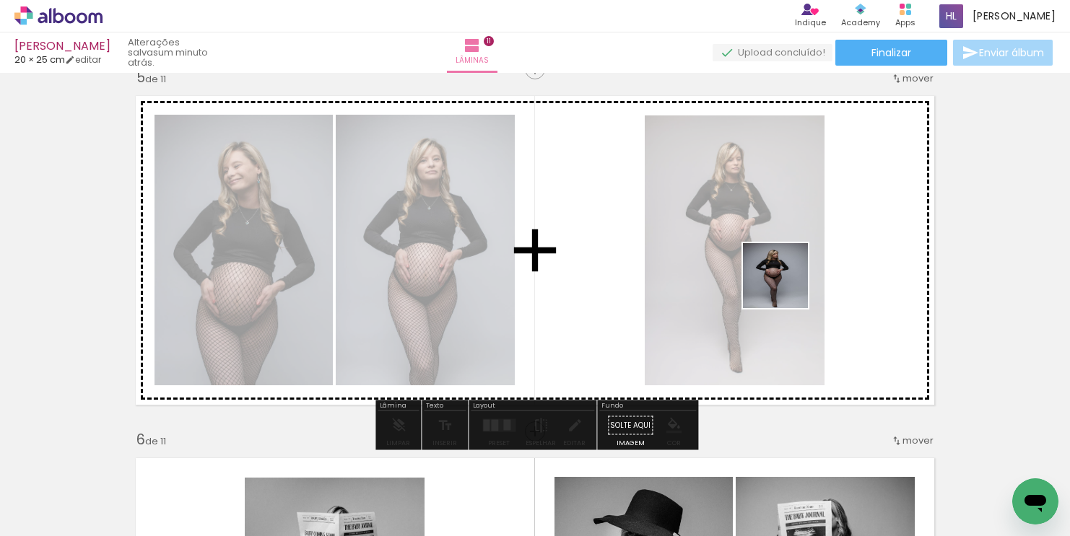
drag, startPoint x: 776, startPoint y: 502, endPoint x: 785, endPoint y: 283, distance: 219.7
click at [785, 283] on quentale-workspace at bounding box center [535, 268] width 1070 height 536
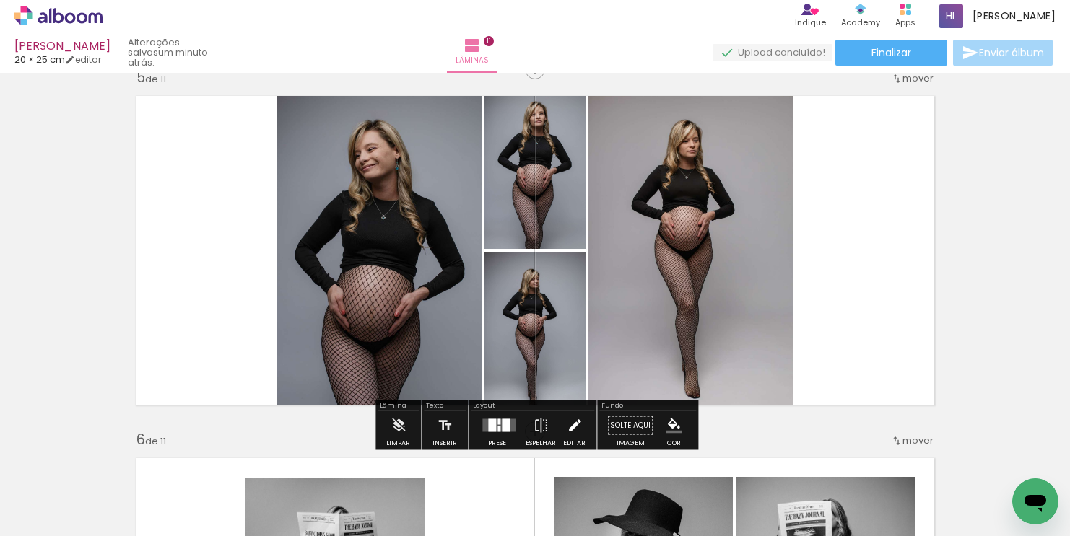
click at [571, 431] on iron-icon at bounding box center [575, 426] width 16 height 29
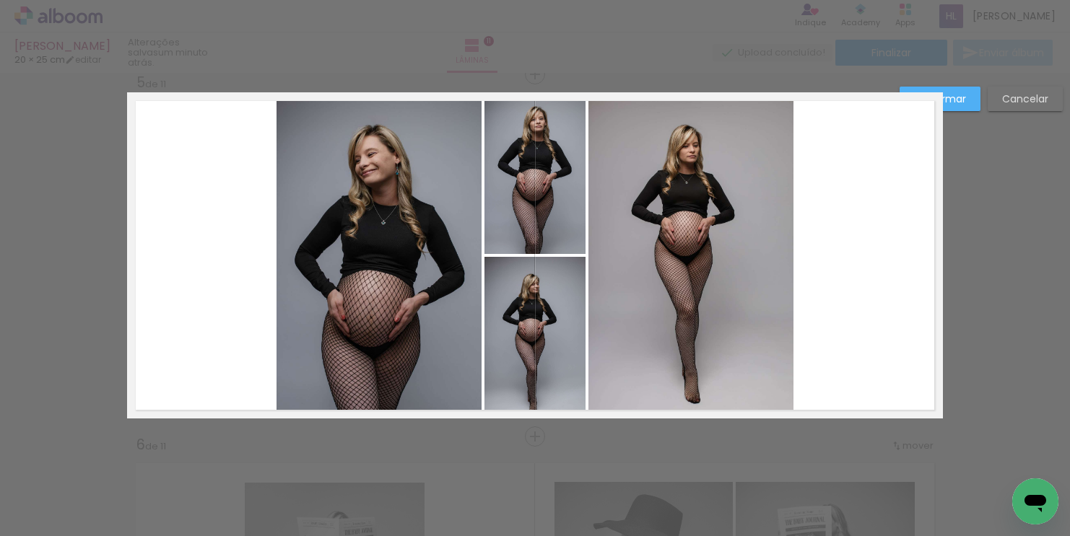
scroll to position [1468, 0]
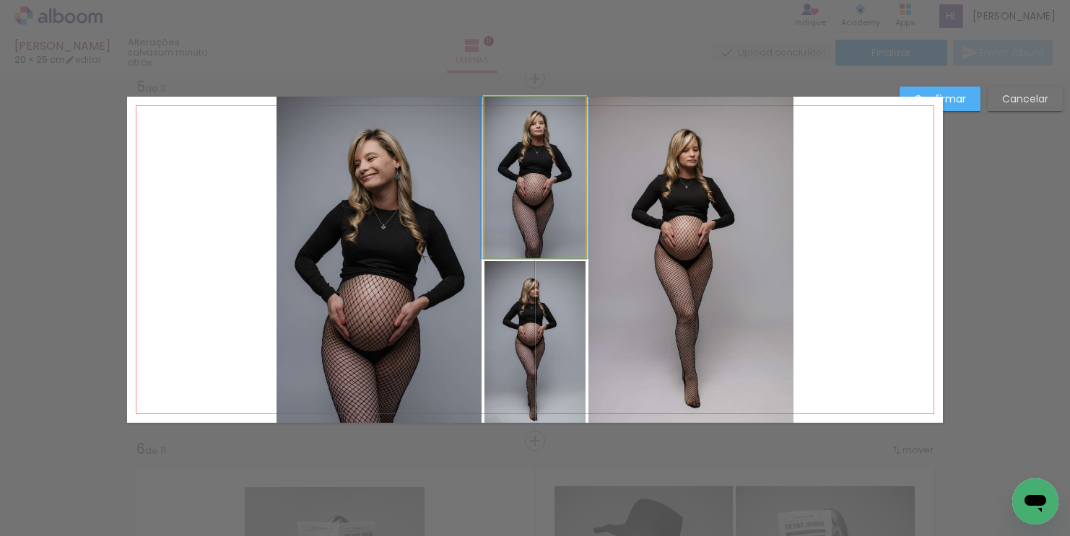
click at [548, 219] on quentale-photo at bounding box center [534, 178] width 101 height 162
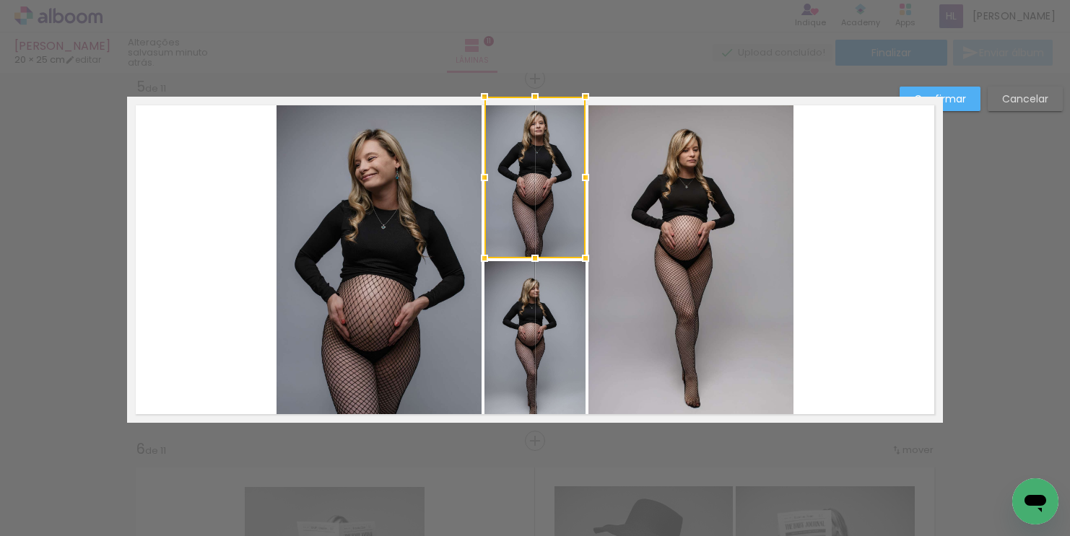
click at [554, 319] on quentale-photo at bounding box center [534, 342] width 101 height 162
click at [687, 291] on quentale-photo at bounding box center [690, 260] width 205 height 326
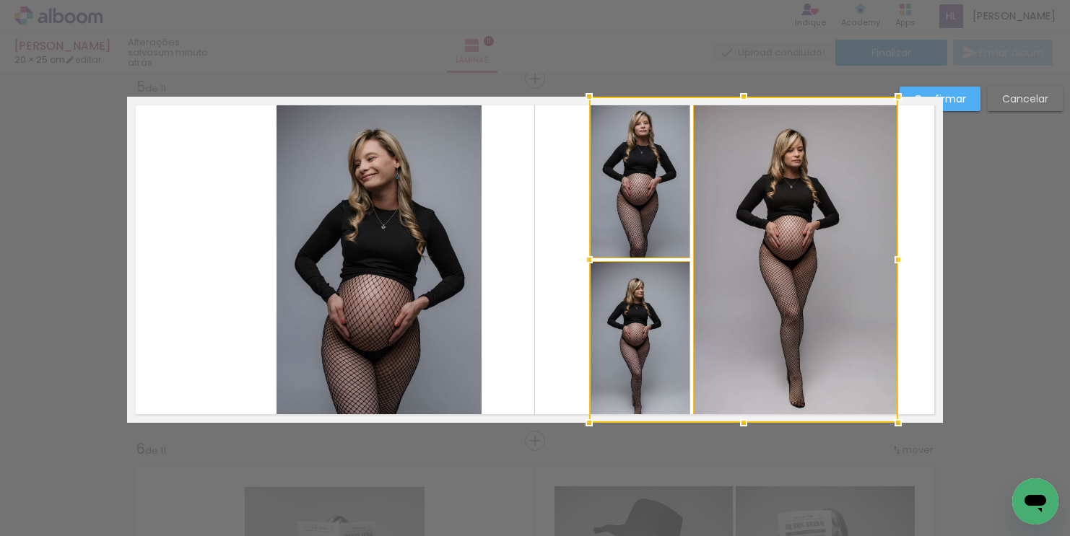
drag, startPoint x: 684, startPoint y: 253, endPoint x: 788, endPoint y: 253, distance: 104.0
click at [788, 253] on div at bounding box center [743, 260] width 309 height 326
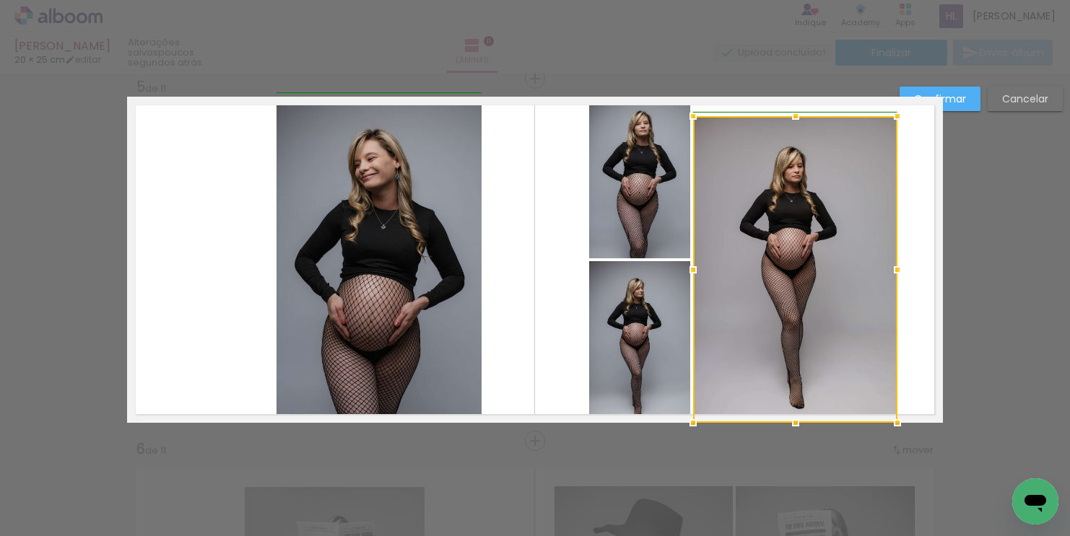
drag, startPoint x: 896, startPoint y: 95, endPoint x: 892, endPoint y: 114, distance: 19.3
click at [892, 114] on div at bounding box center [897, 116] width 29 height 29
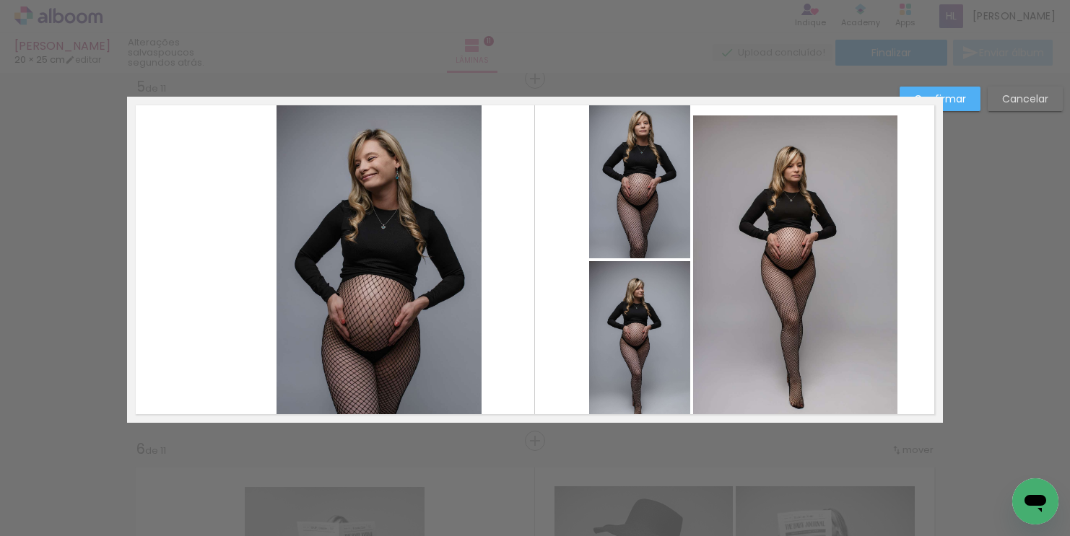
click at [671, 144] on quentale-photo at bounding box center [639, 178] width 101 height 162
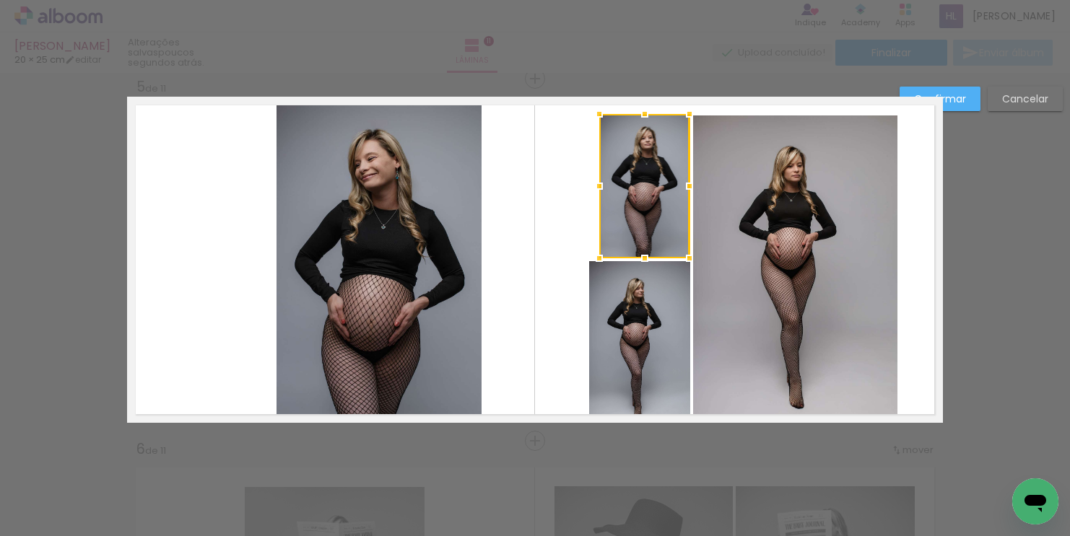
drag, startPoint x: 587, startPoint y: 97, endPoint x: 601, endPoint y: 112, distance: 20.4
click at [601, 112] on div at bounding box center [599, 114] width 29 height 29
click at [628, 310] on quentale-photo at bounding box center [639, 342] width 101 height 162
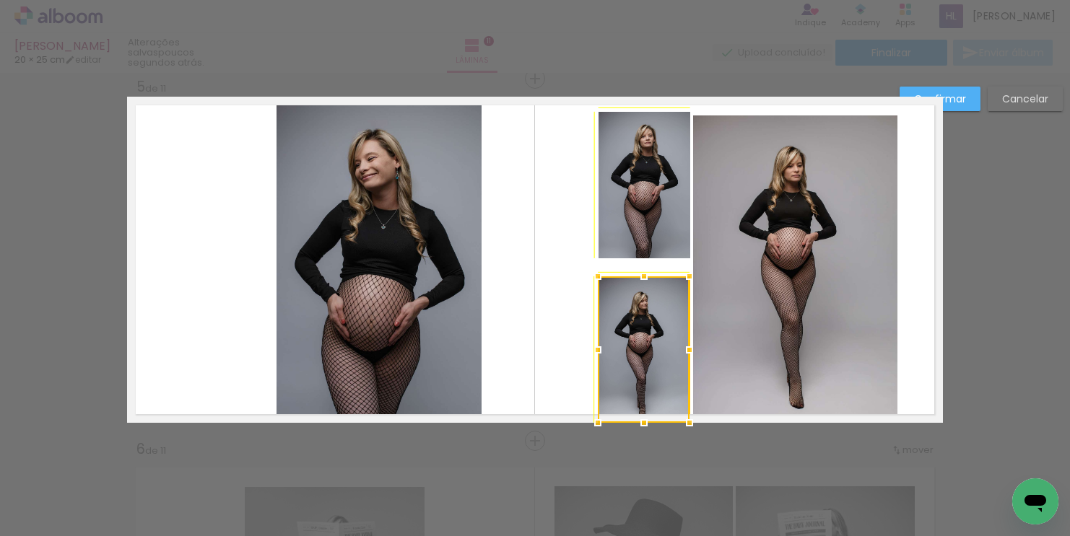
click at [593, 266] on div at bounding box center [597, 276] width 29 height 29
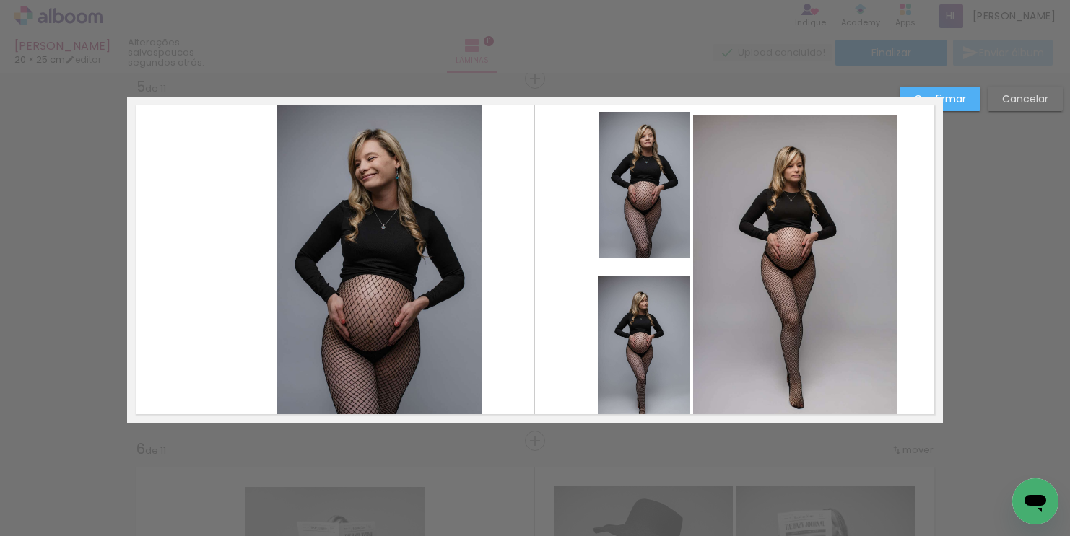
click at [782, 264] on quentale-photo at bounding box center [795, 270] width 204 height 308
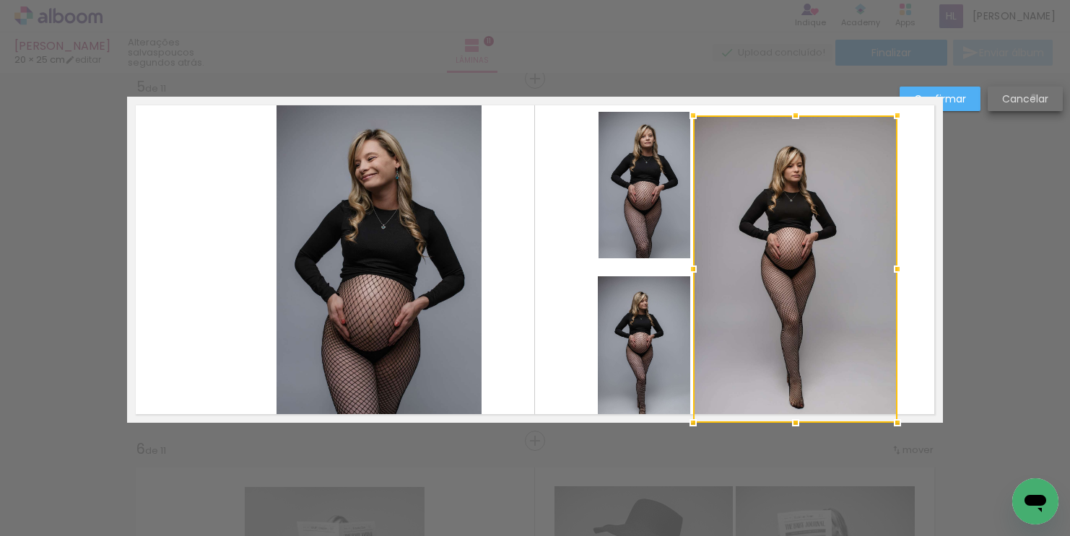
click at [0, 0] on slot "Cancelar" at bounding box center [0, 0] width 0 height 0
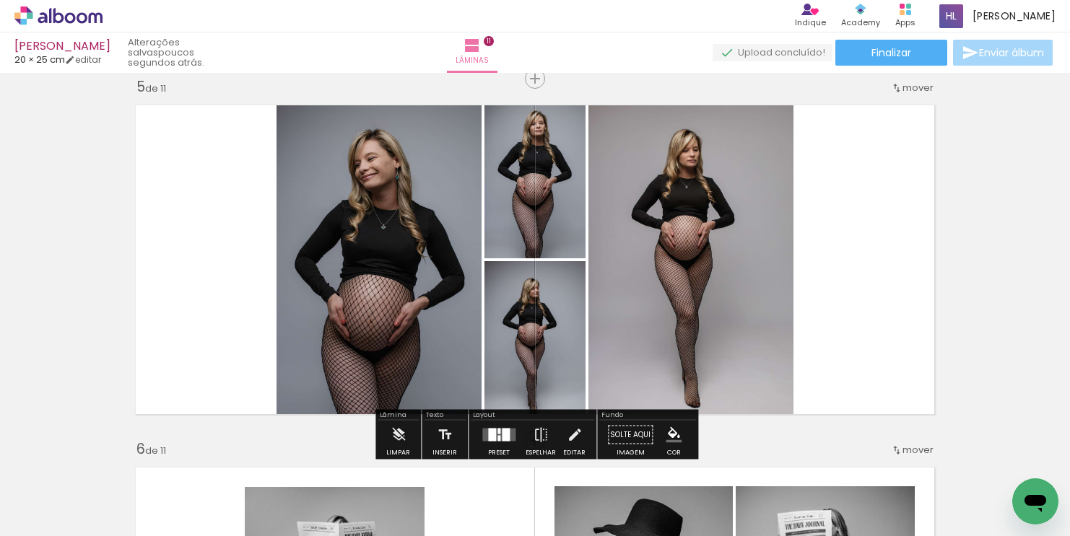
click at [553, 203] on quentale-photo at bounding box center [534, 178] width 101 height 162
click at [569, 439] on iron-icon at bounding box center [575, 435] width 16 height 29
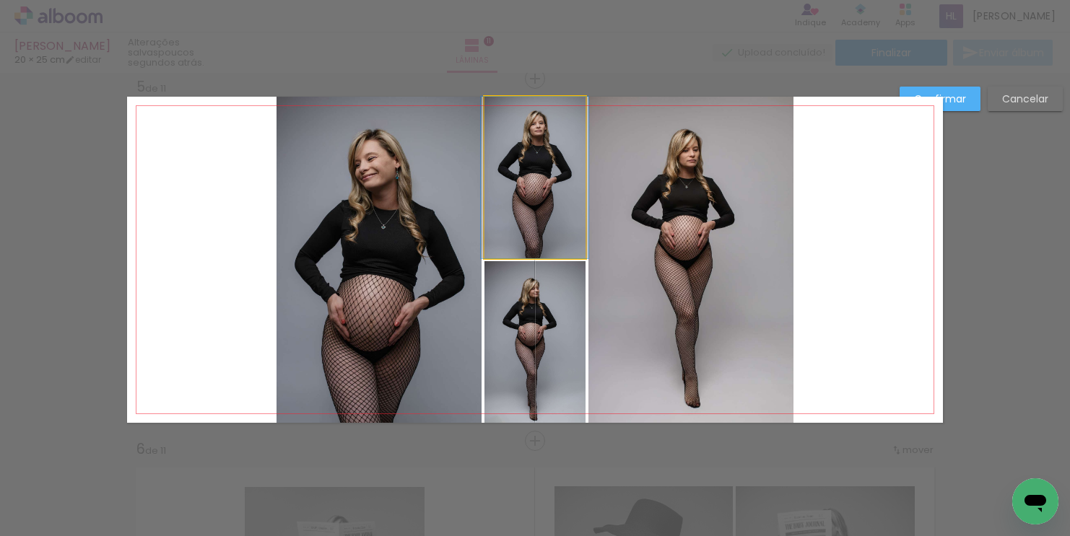
click at [567, 240] on quentale-photo at bounding box center [534, 178] width 101 height 162
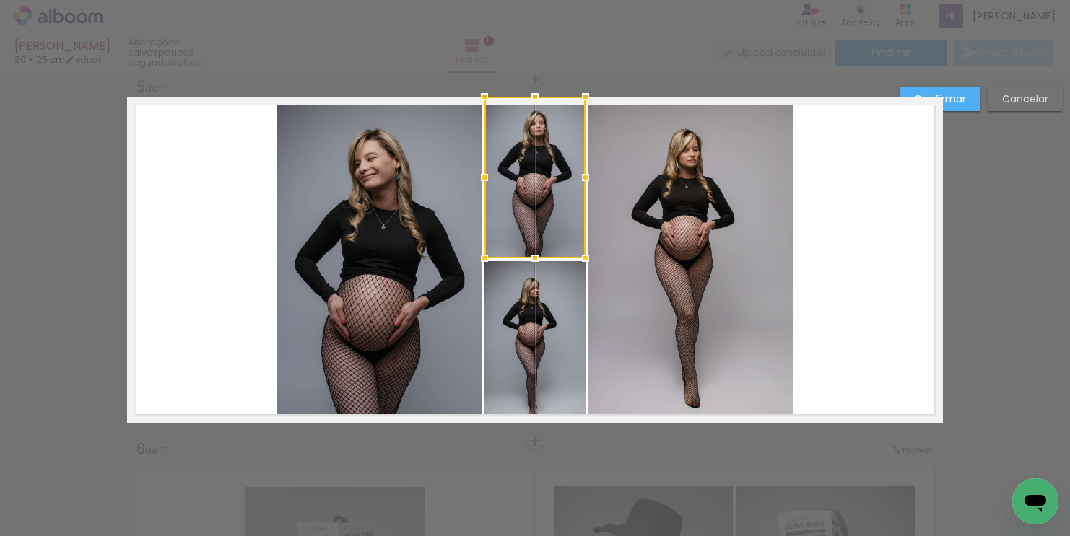
click at [571, 310] on quentale-photo at bounding box center [534, 342] width 101 height 162
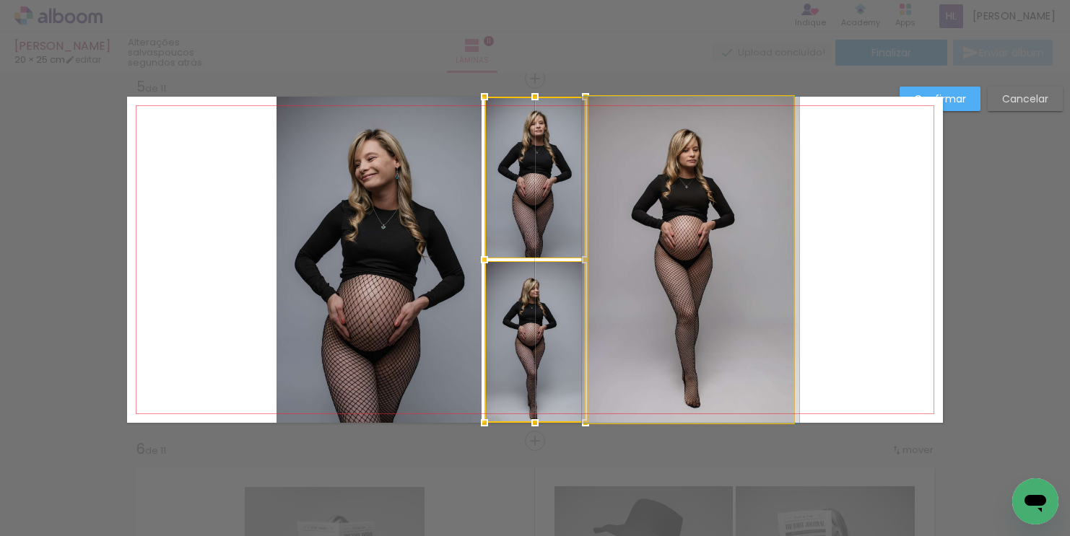
click at [663, 290] on quentale-photo at bounding box center [690, 260] width 205 height 326
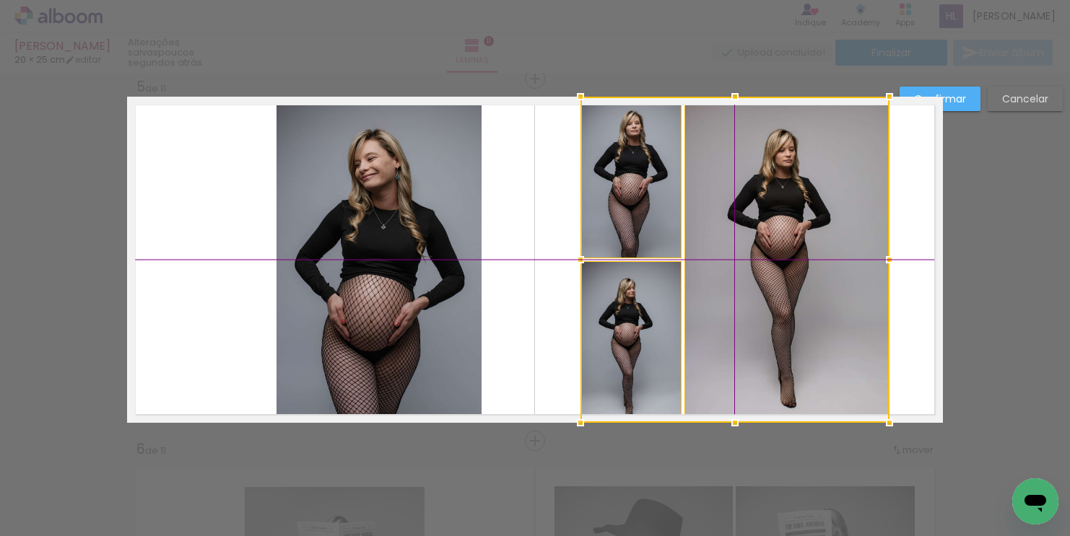
drag, startPoint x: 640, startPoint y: 237, endPoint x: 733, endPoint y: 236, distance: 93.1
click at [733, 236] on div at bounding box center [734, 260] width 309 height 326
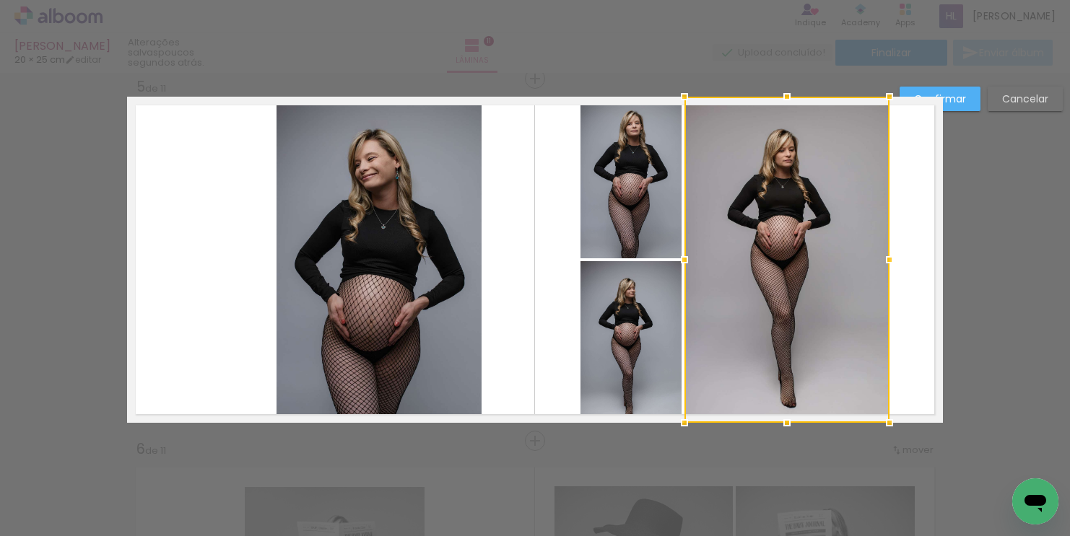
click at [432, 266] on quentale-photo at bounding box center [379, 260] width 205 height 326
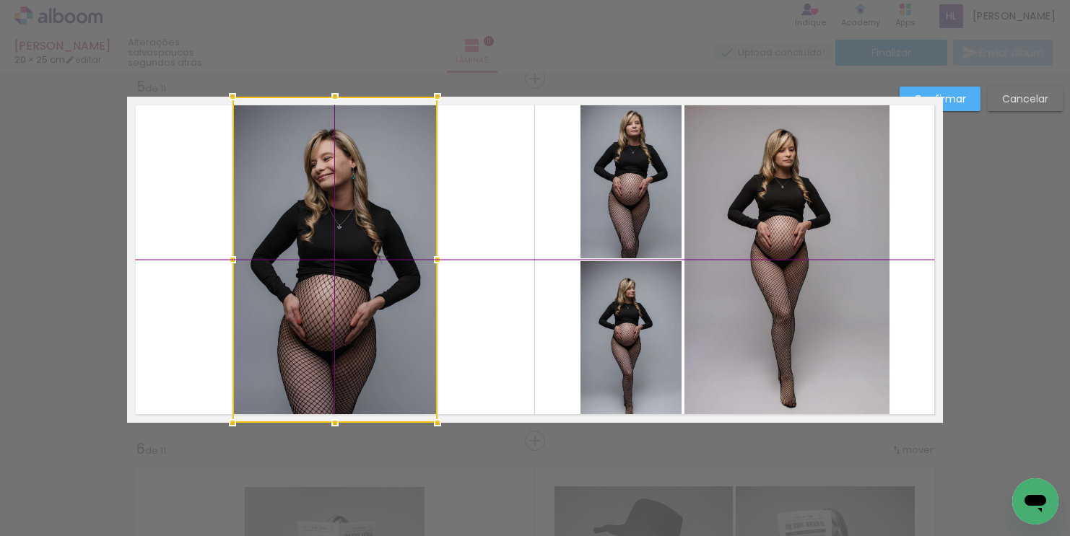
drag, startPoint x: 305, startPoint y: 167, endPoint x: 251, endPoint y: 171, distance: 54.3
click at [251, 171] on div at bounding box center [334, 260] width 205 height 326
click at [478, 209] on quentale-layouter at bounding box center [535, 260] width 816 height 326
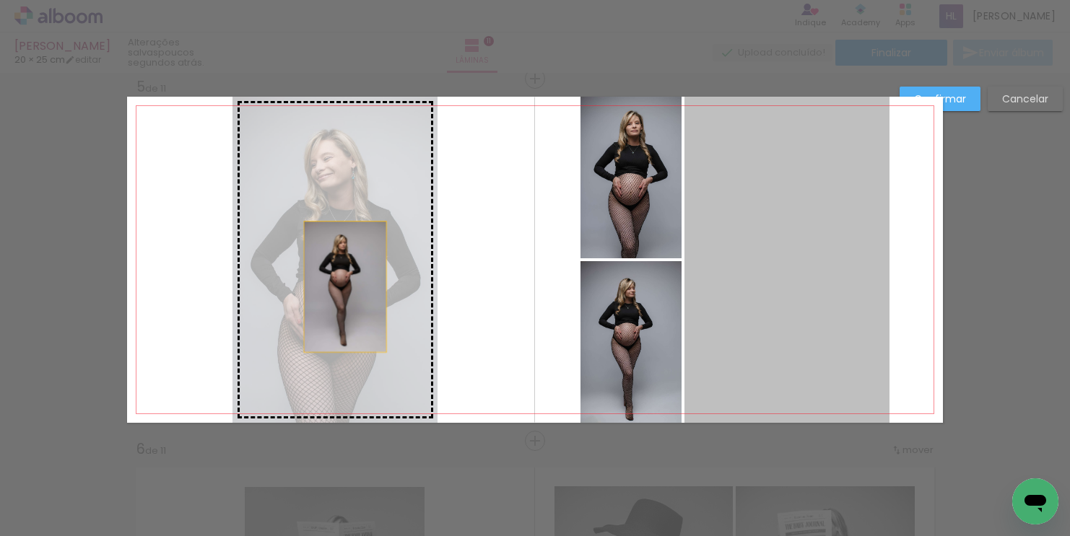
drag, startPoint x: 803, startPoint y: 301, endPoint x: 342, endPoint y: 285, distance: 460.9
click at [0, 0] on slot at bounding box center [0, 0] width 0 height 0
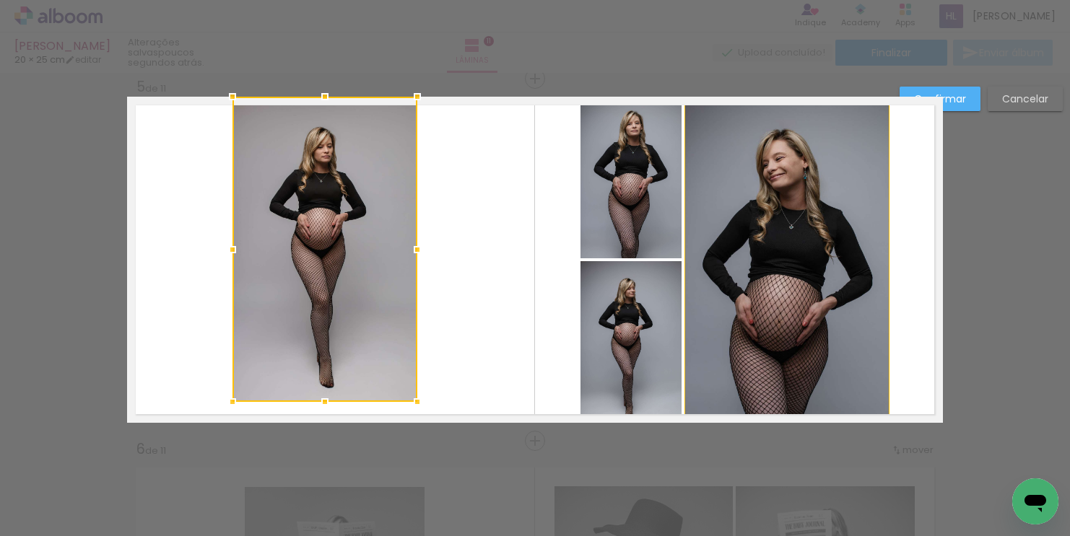
drag, startPoint x: 433, startPoint y: 422, endPoint x: 423, endPoint y: 396, distance: 27.2
click at [423, 396] on div at bounding box center [417, 402] width 29 height 29
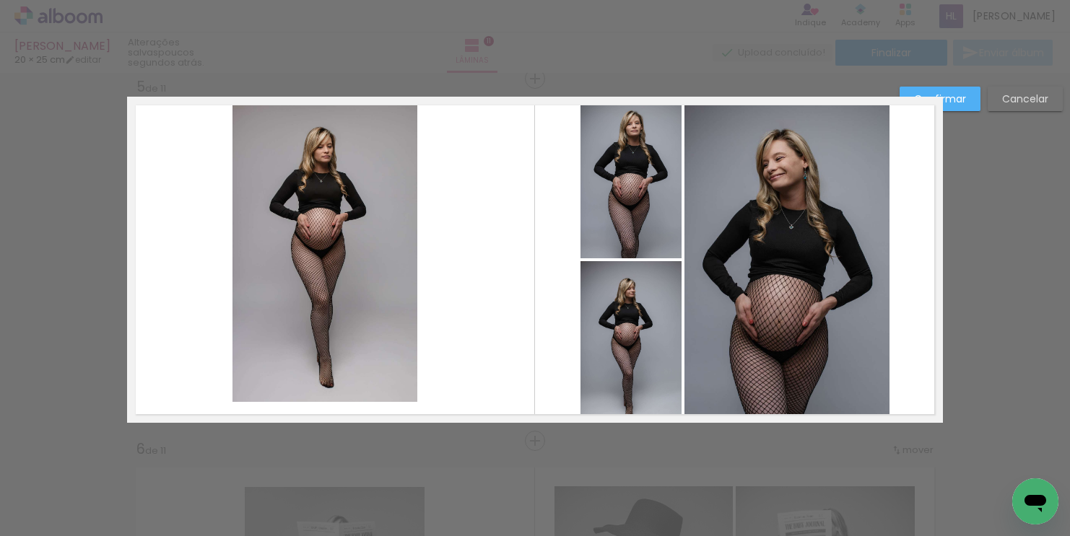
click at [301, 130] on quentale-photo at bounding box center [324, 249] width 185 height 305
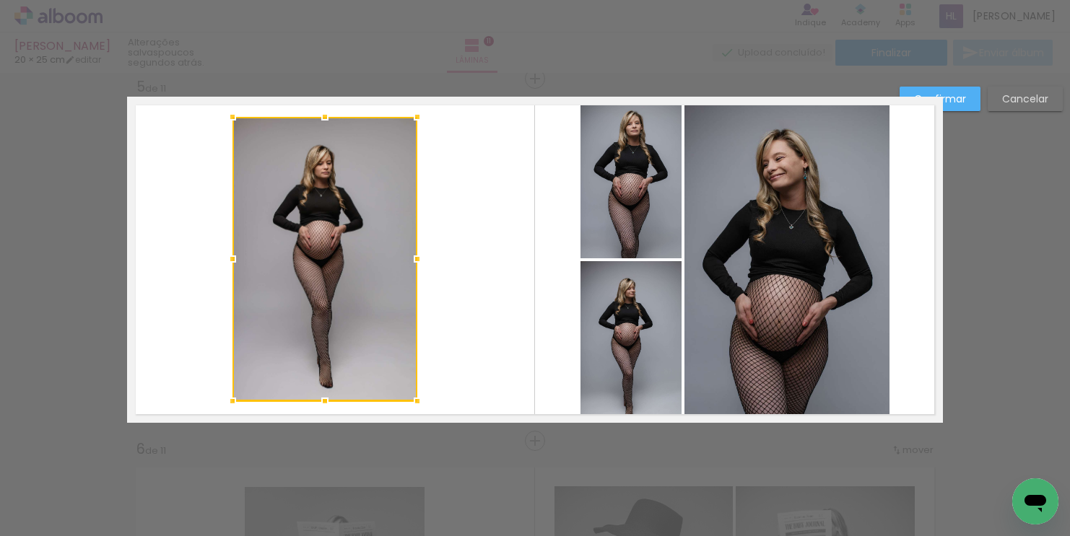
drag, startPoint x: 322, startPoint y: 96, endPoint x: 322, endPoint y: 116, distance: 20.2
click at [322, 116] on div at bounding box center [324, 117] width 29 height 29
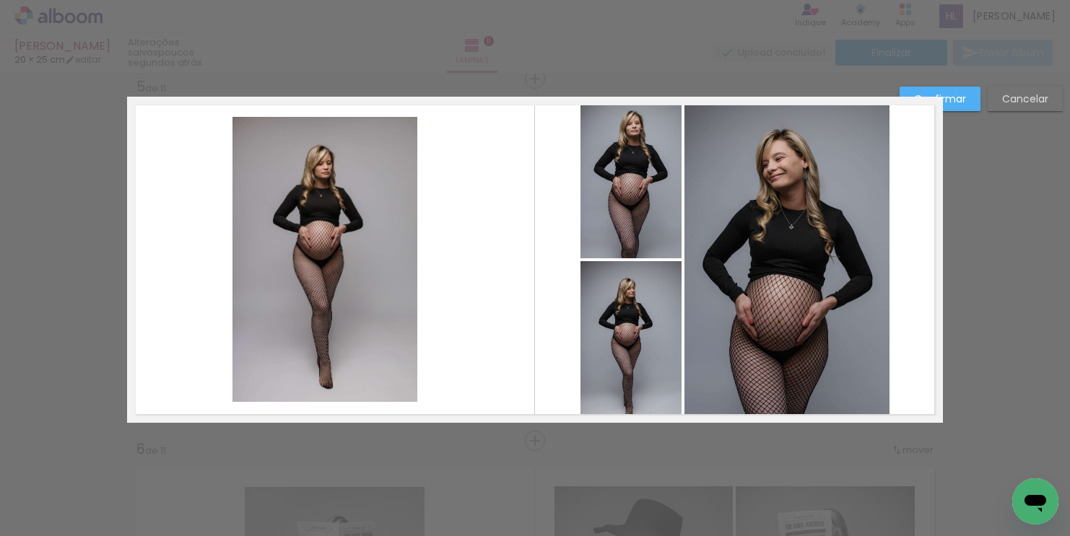
click at [516, 241] on quentale-layouter at bounding box center [535, 260] width 816 height 326
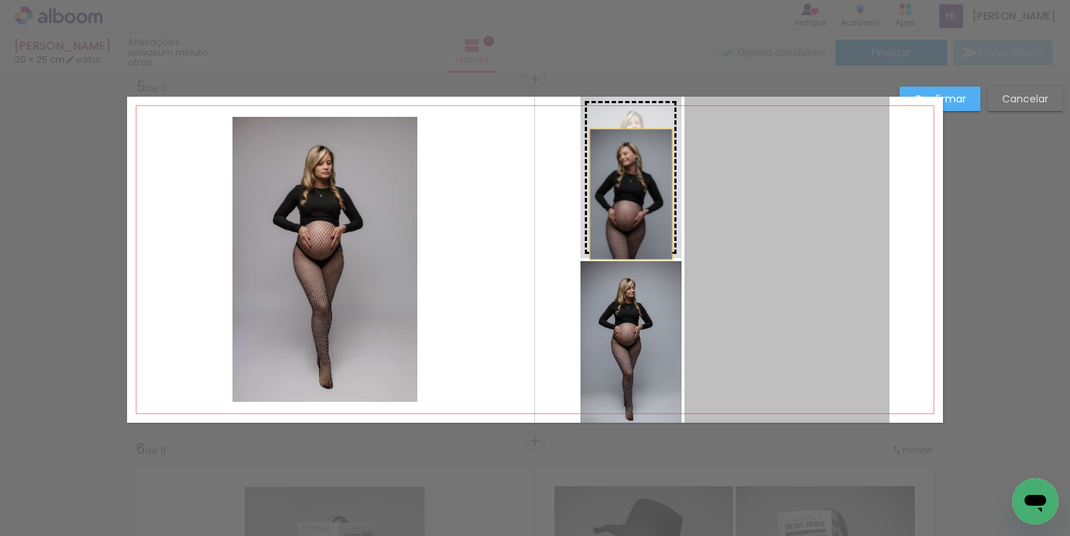
drag, startPoint x: 798, startPoint y: 275, endPoint x: 631, endPoint y: 194, distance: 185.3
click at [0, 0] on slot at bounding box center [0, 0] width 0 height 0
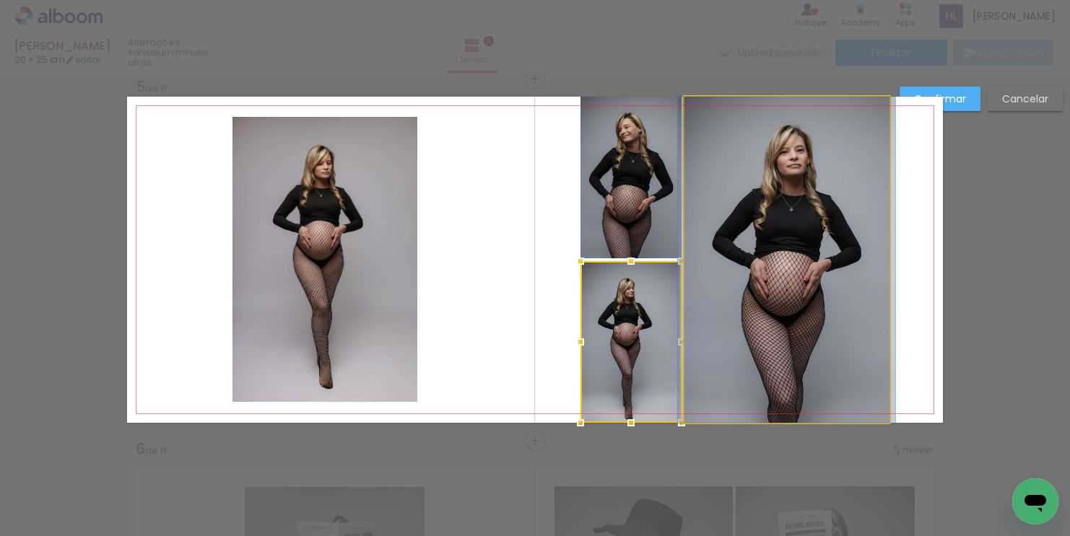
click at [772, 295] on quentale-photo at bounding box center [786, 260] width 205 height 326
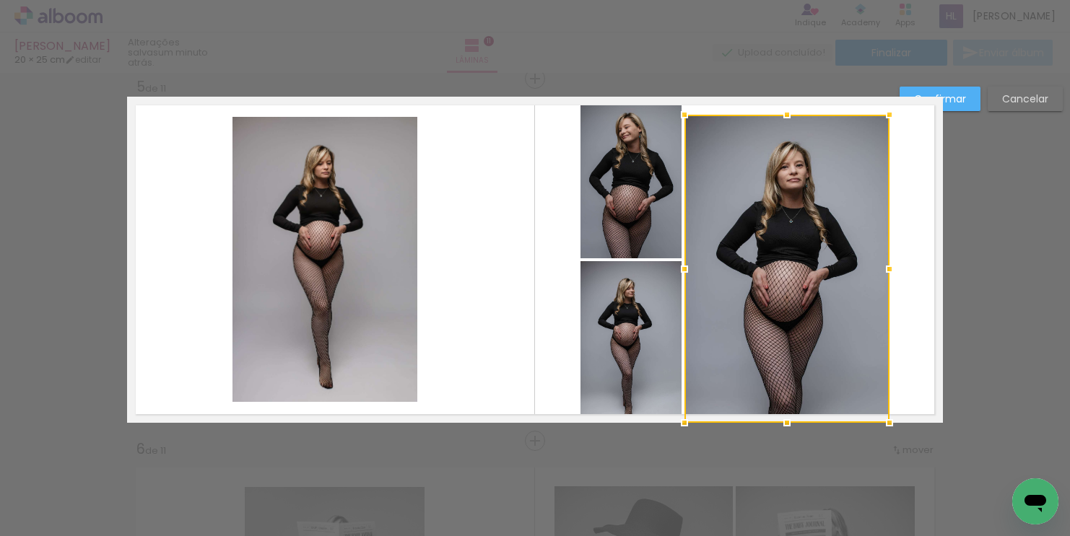
drag, startPoint x: 889, startPoint y: 92, endPoint x: 889, endPoint y: 110, distance: 18.0
click at [889, 110] on div at bounding box center [889, 114] width 29 height 29
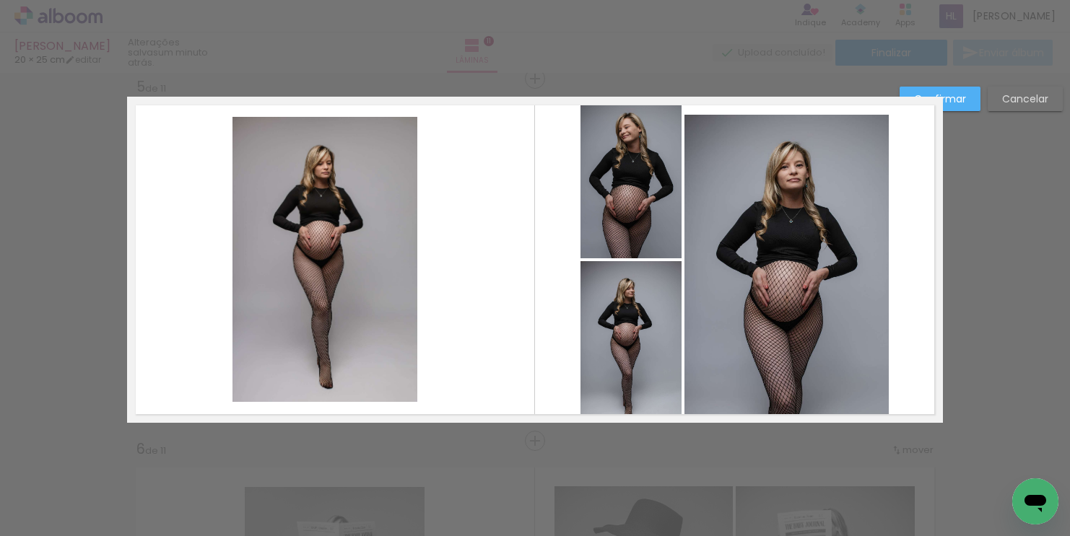
click at [811, 378] on quentale-photo at bounding box center [786, 269] width 205 height 308
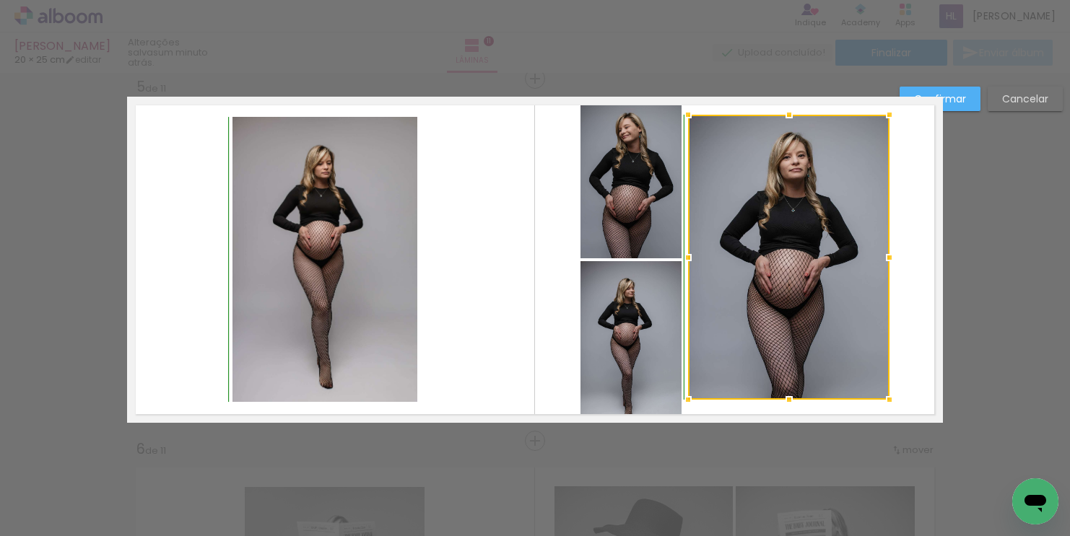
drag, startPoint x: 681, startPoint y: 422, endPoint x: 684, endPoint y: 406, distance: 17.0
click at [684, 406] on div at bounding box center [688, 400] width 29 height 29
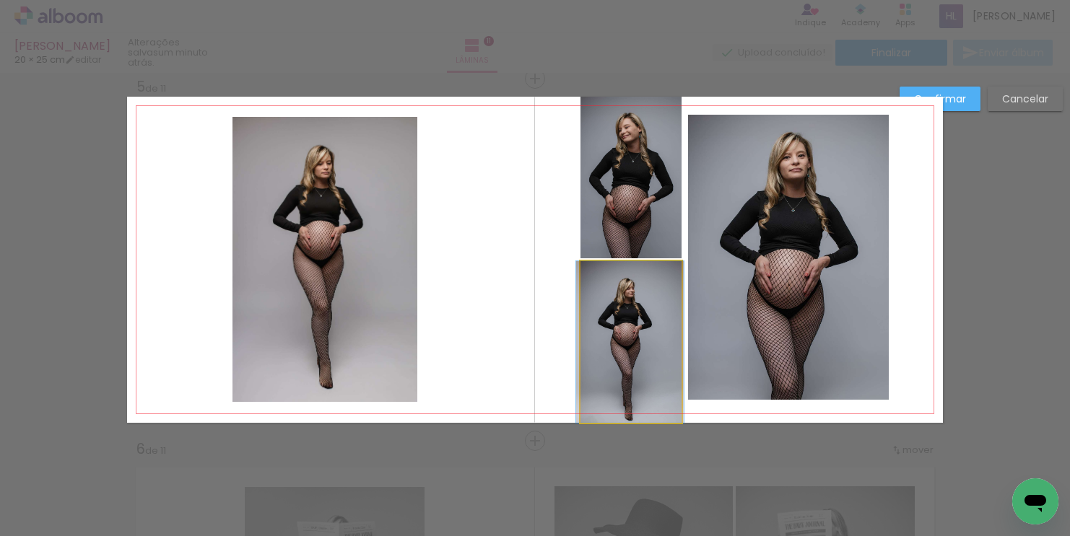
click at [644, 339] on quentale-photo at bounding box center [630, 342] width 101 height 162
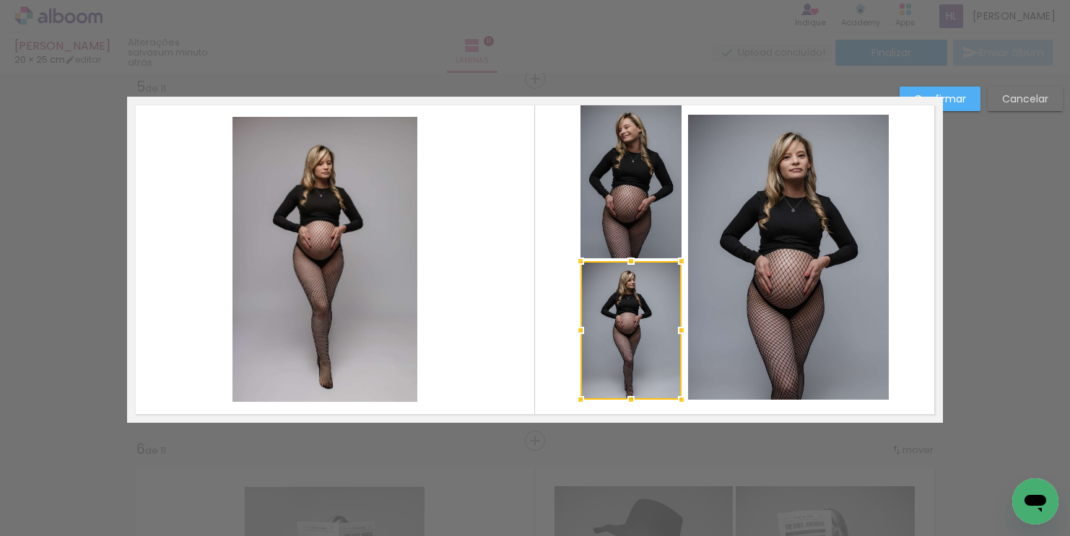
drag, startPoint x: 629, startPoint y: 423, endPoint x: 626, endPoint y: 393, distance: 30.5
click at [626, 393] on div at bounding box center [631, 400] width 29 height 29
click at [632, 213] on quentale-photo at bounding box center [630, 178] width 101 height 162
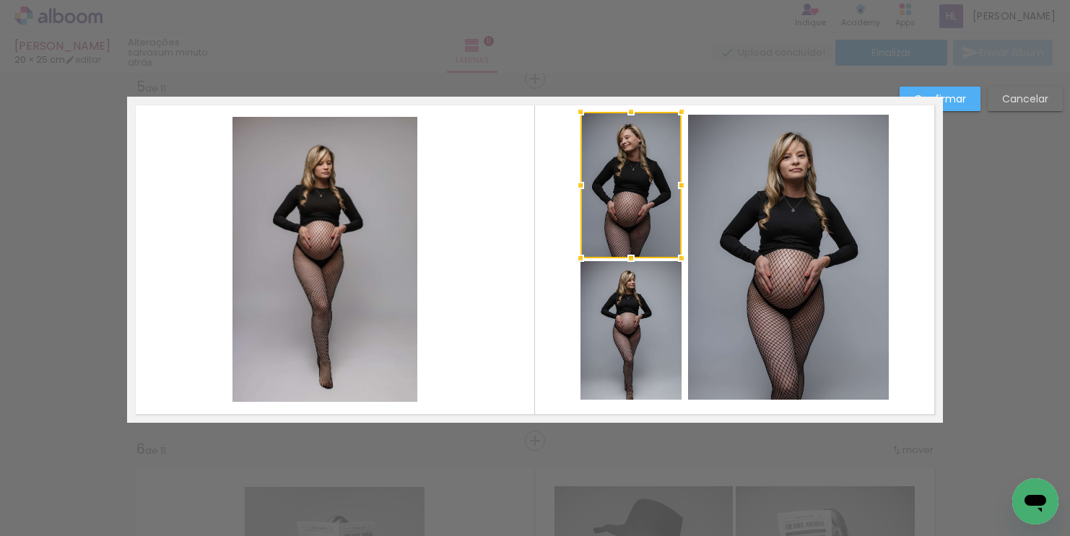
drag, startPoint x: 627, startPoint y: 95, endPoint x: 627, endPoint y: 110, distance: 15.2
click at [627, 110] on div at bounding box center [631, 111] width 29 height 29
click at [641, 63] on div at bounding box center [535, 36] width 1070 height 73
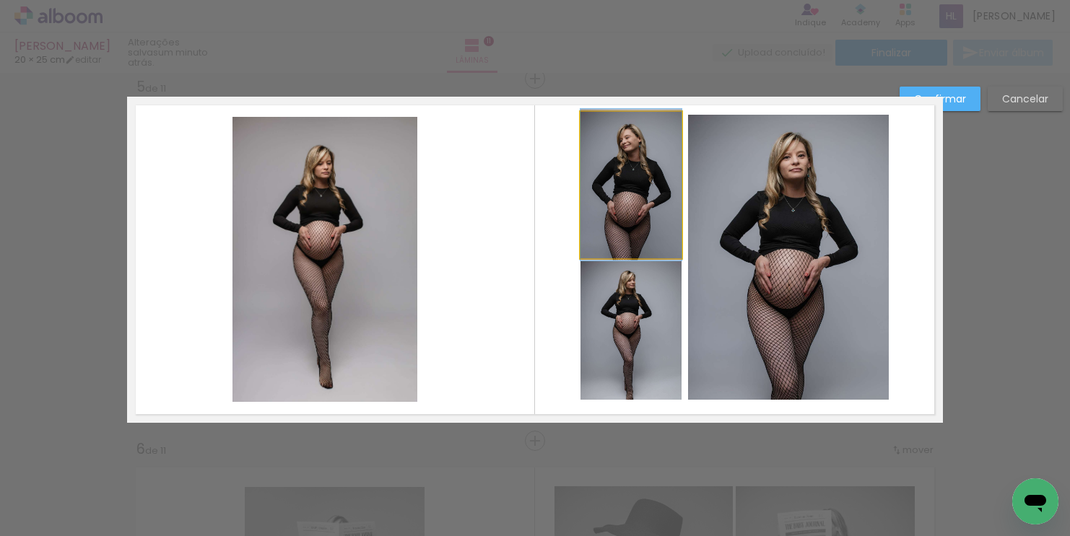
click at [634, 149] on quentale-photo at bounding box center [630, 185] width 101 height 147
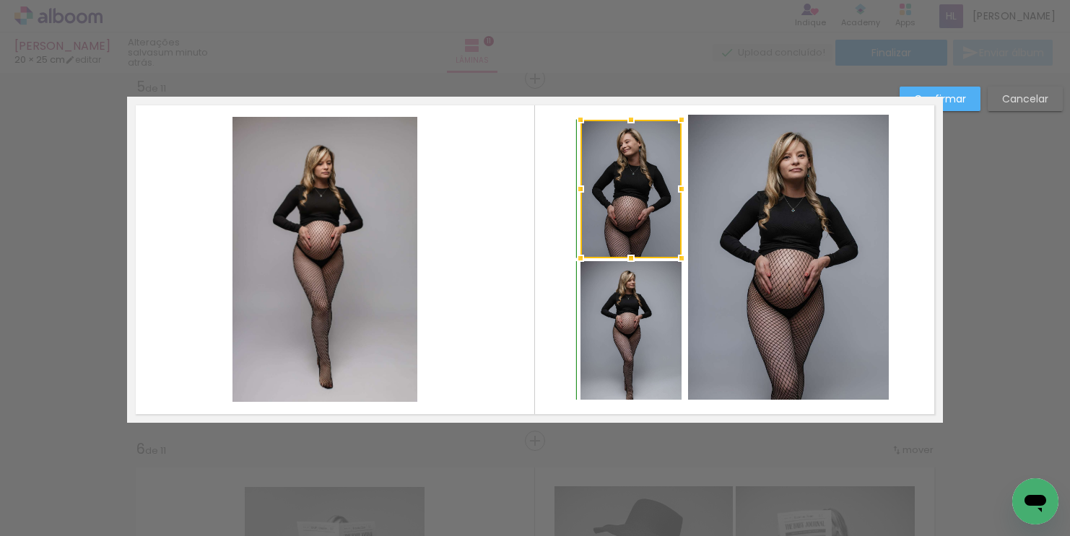
click at [631, 115] on div at bounding box center [631, 119] width 29 height 29
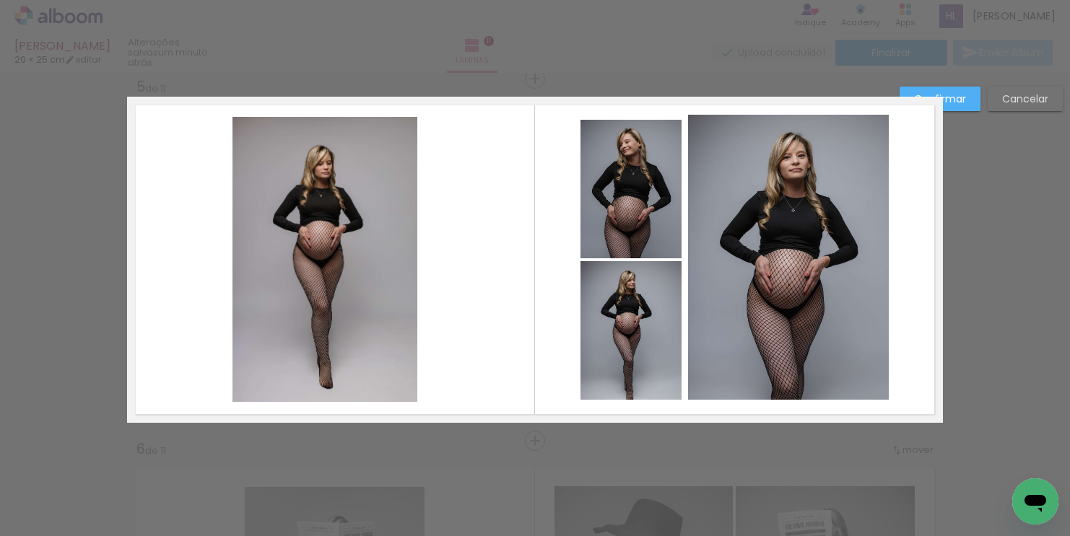
click at [655, 162] on quentale-photo at bounding box center [630, 189] width 101 height 139
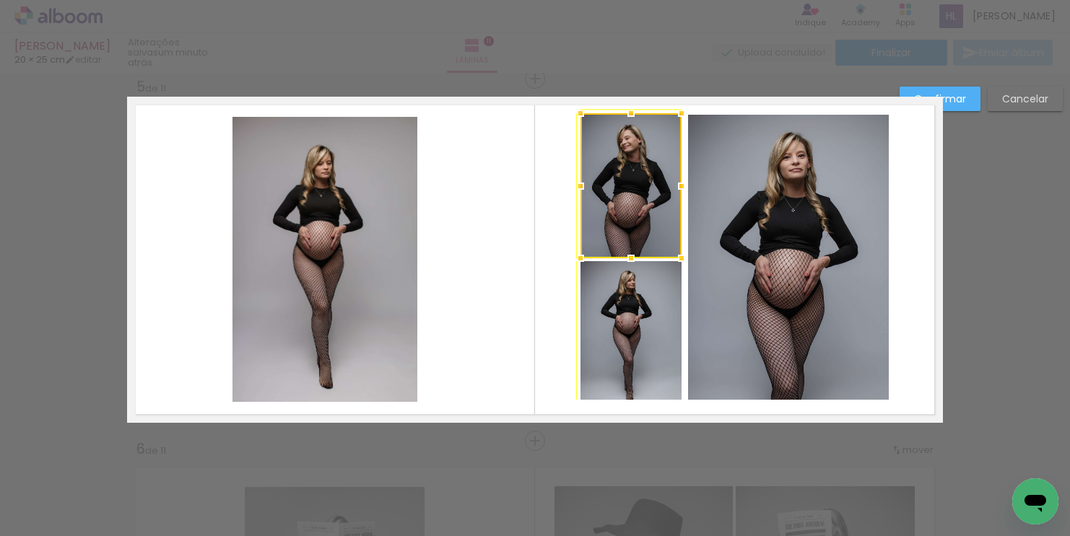
click at [680, 116] on div at bounding box center [681, 113] width 29 height 29
click at [771, 189] on quentale-photo at bounding box center [788, 257] width 201 height 285
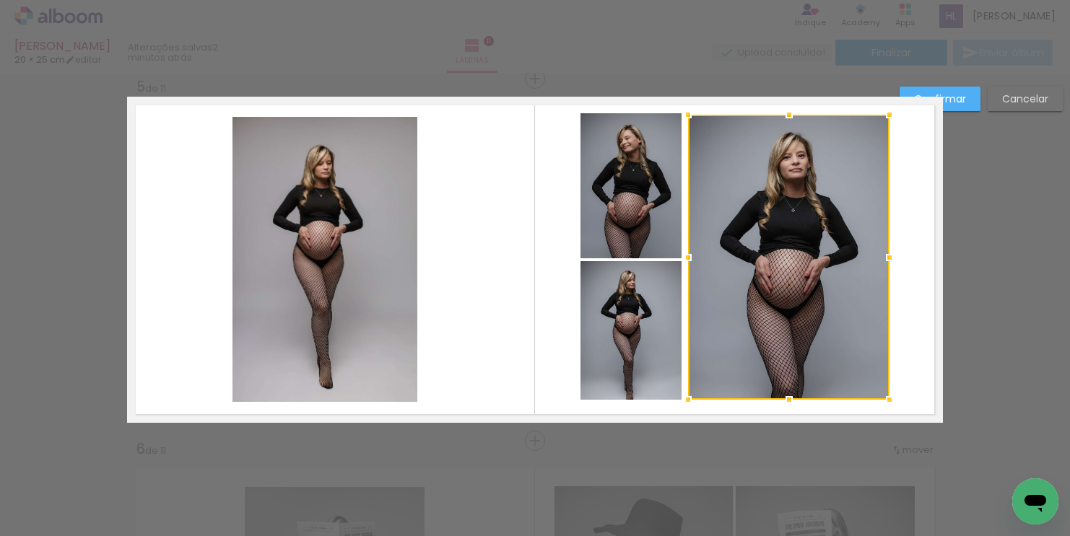
click at [652, 310] on quentale-photo at bounding box center [630, 330] width 101 height 139
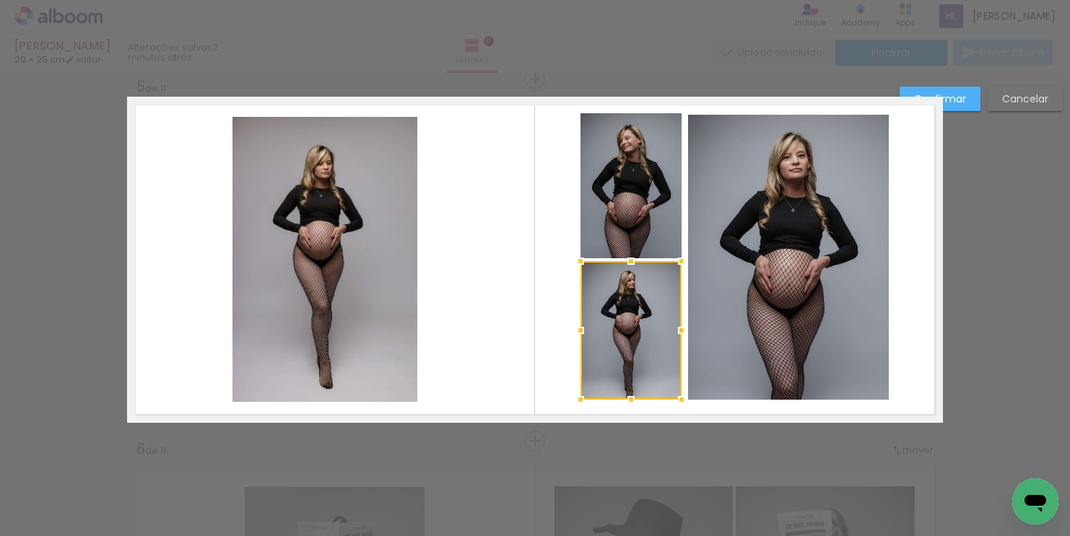
click at [639, 310] on div at bounding box center [630, 330] width 101 height 139
click at [0, 0] on slot "Confirmar" at bounding box center [0, 0] width 0 height 0
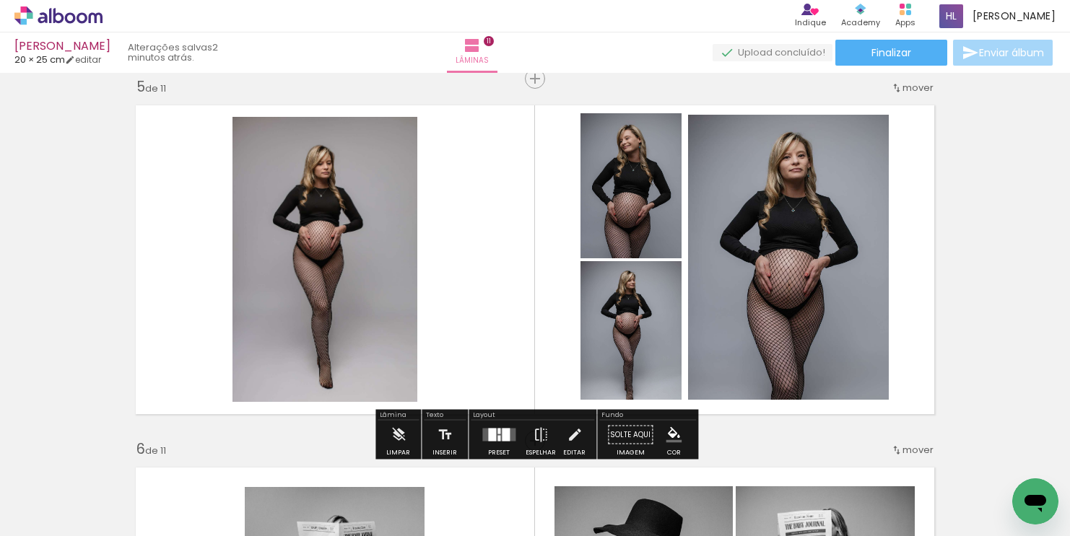
click at [656, 336] on quentale-photo at bounding box center [630, 330] width 101 height 139
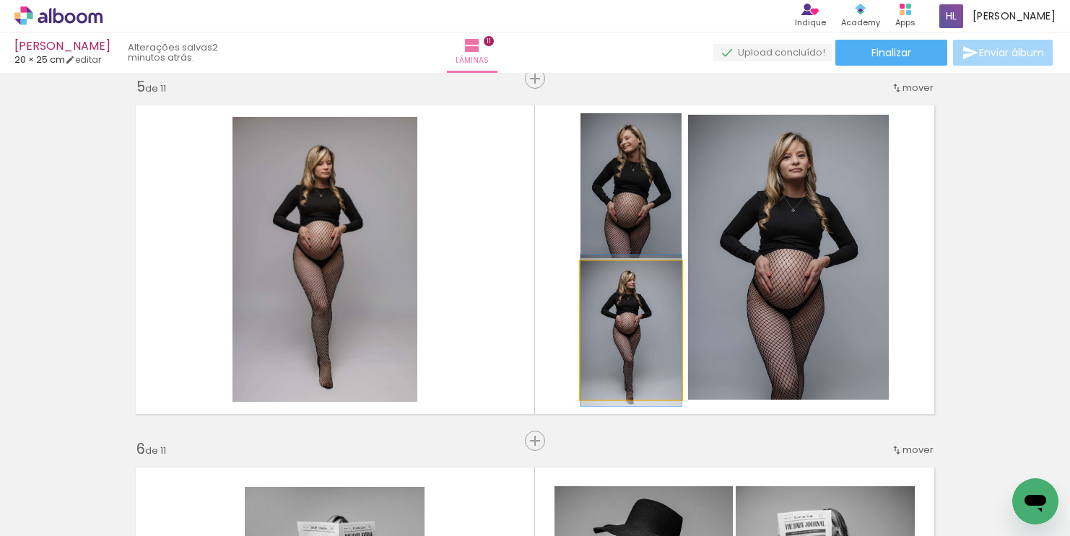
click at [656, 336] on quentale-photo at bounding box center [630, 330] width 101 height 139
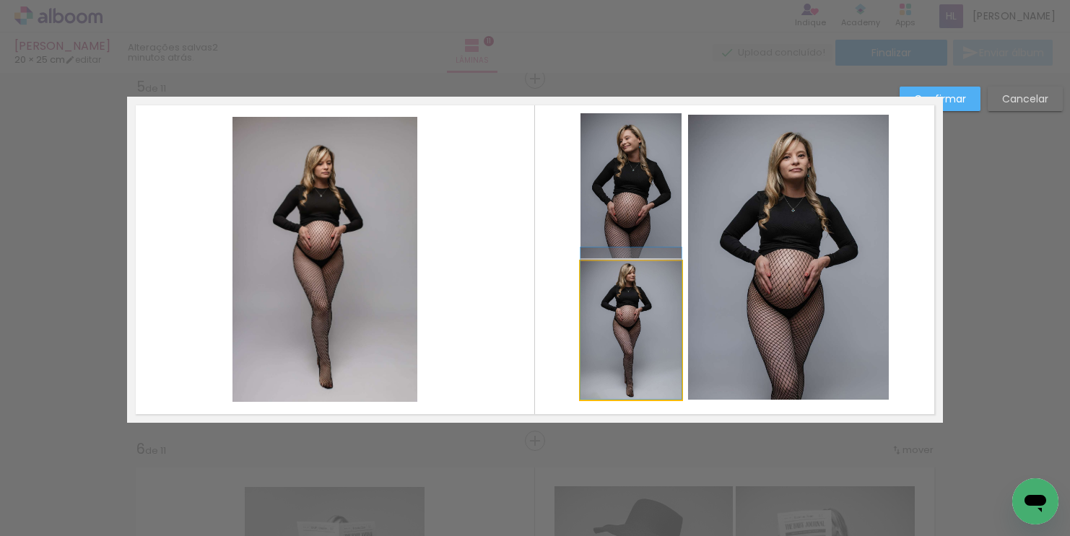
drag, startPoint x: 656, startPoint y: 336, endPoint x: 656, endPoint y: 328, distance: 7.3
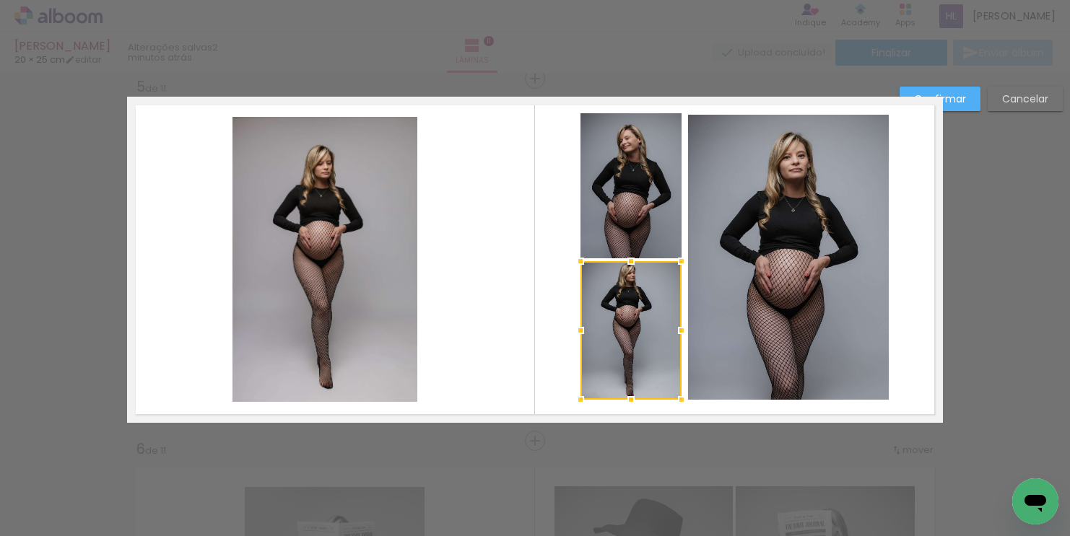
click at [921, 315] on quentale-layouter at bounding box center [535, 260] width 816 height 326
click at [0, 0] on slot "Confirmar" at bounding box center [0, 0] width 0 height 0
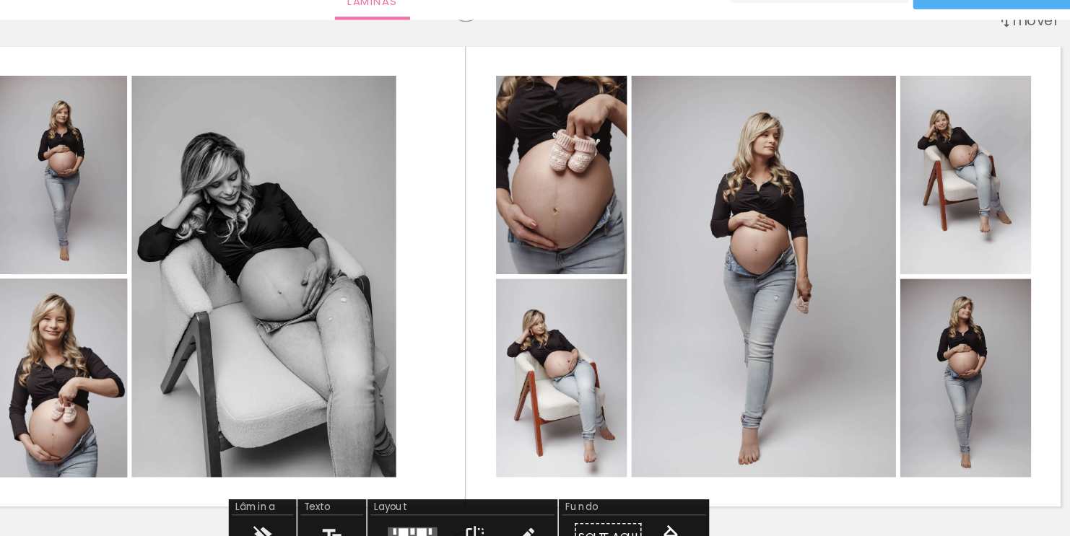
scroll to position [401, 0]
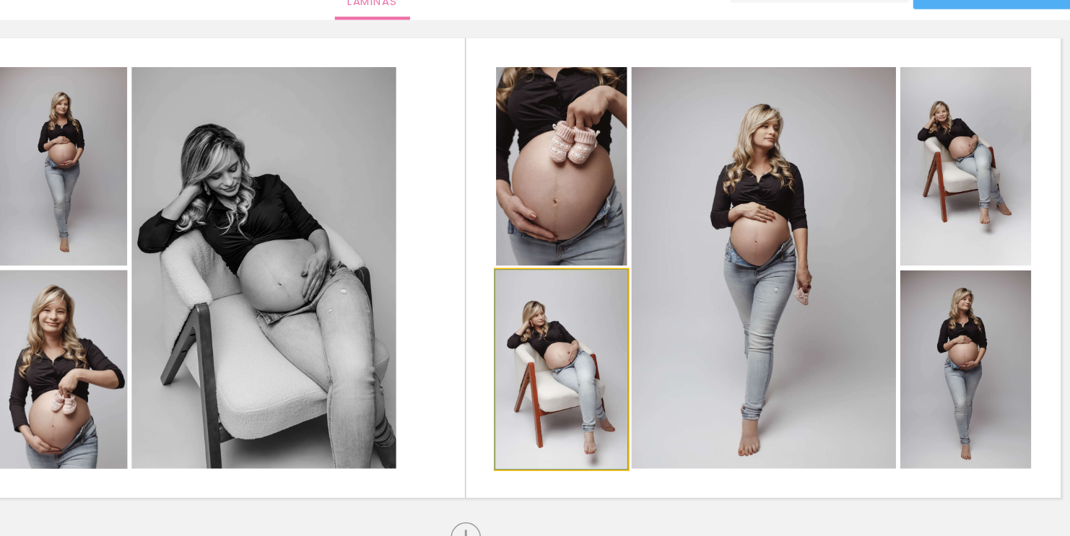
click at [603, 328] on quentale-photo at bounding box center [599, 308] width 88 height 134
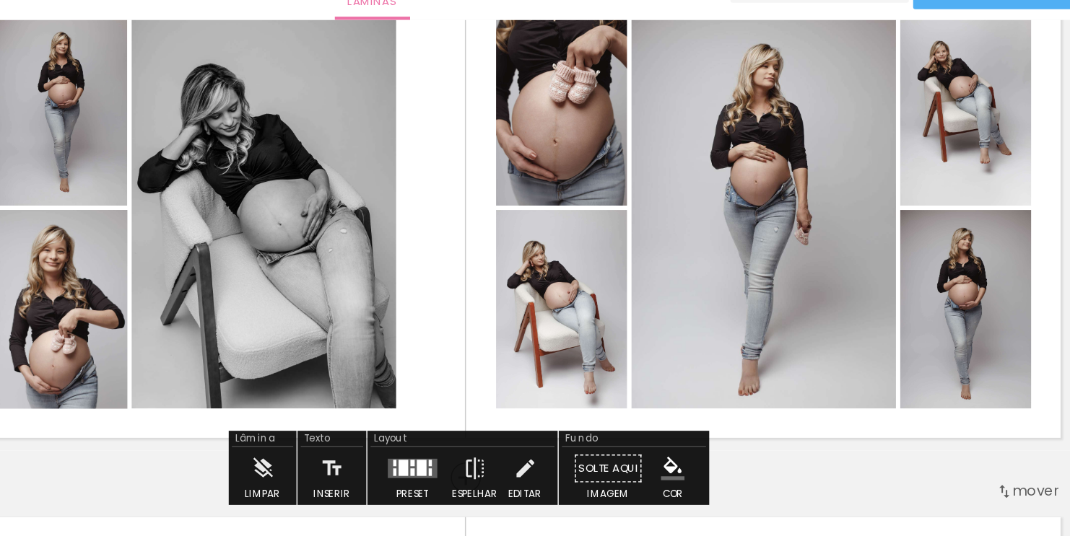
scroll to position [458, 0]
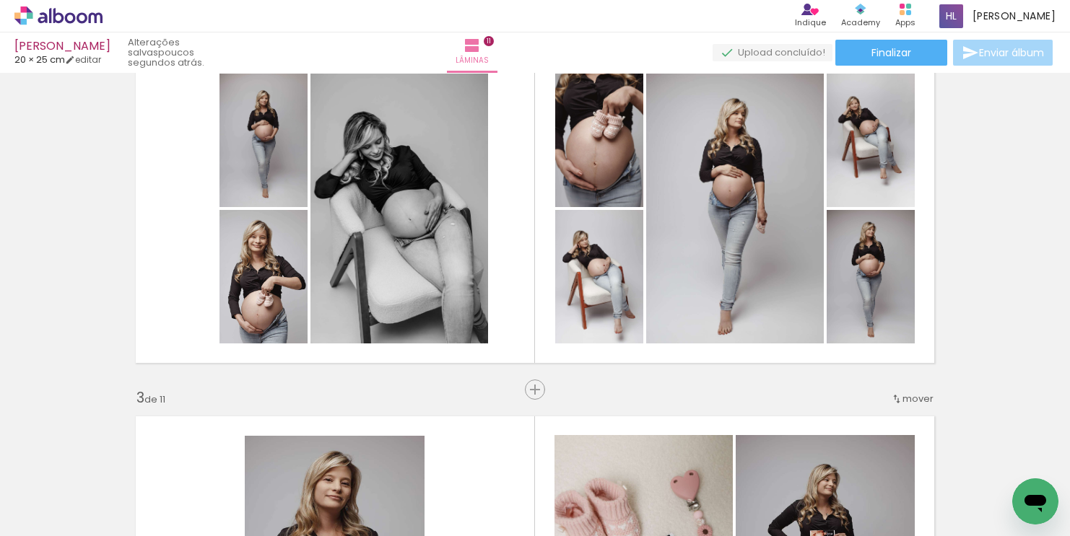
scroll to position [0, 3587]
click at [38, 516] on span "Adicionar Fotos" at bounding box center [51, 517] width 43 height 16
click at [0, 0] on input "file" at bounding box center [0, 0] width 0 height 0
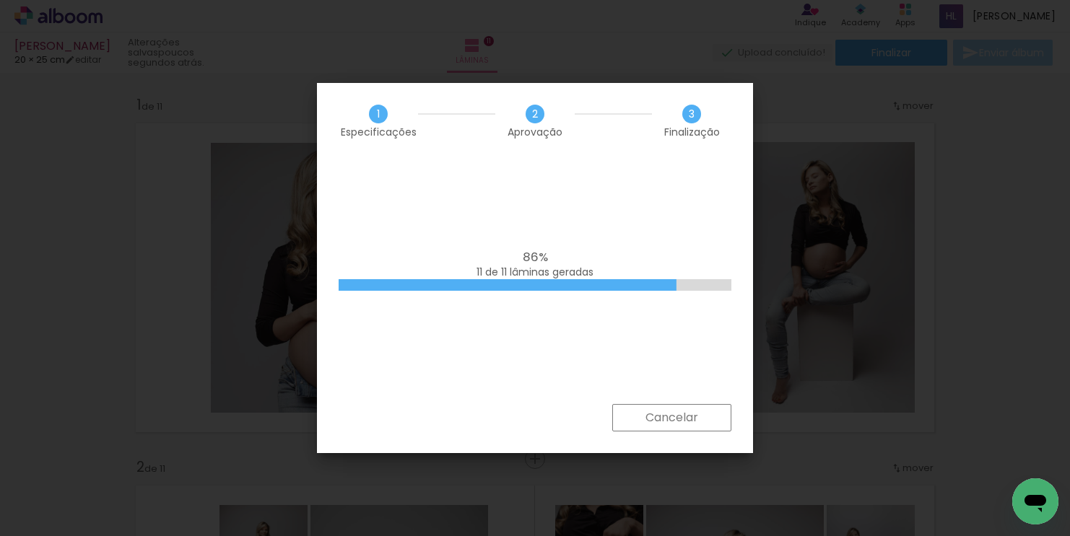
scroll to position [0, 452]
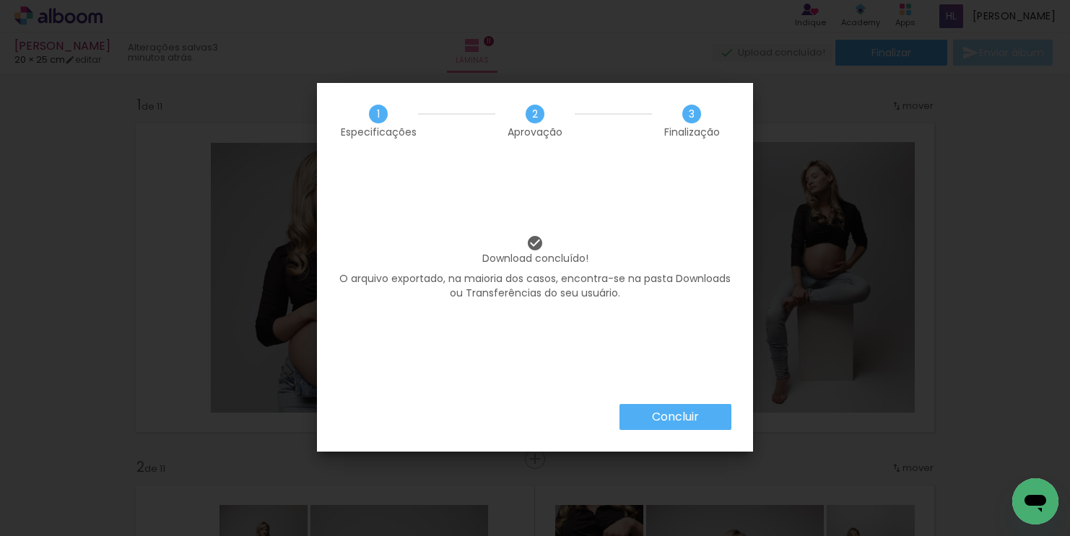
click at [648, 413] on paper-button "Concluir" at bounding box center [675, 417] width 112 height 26
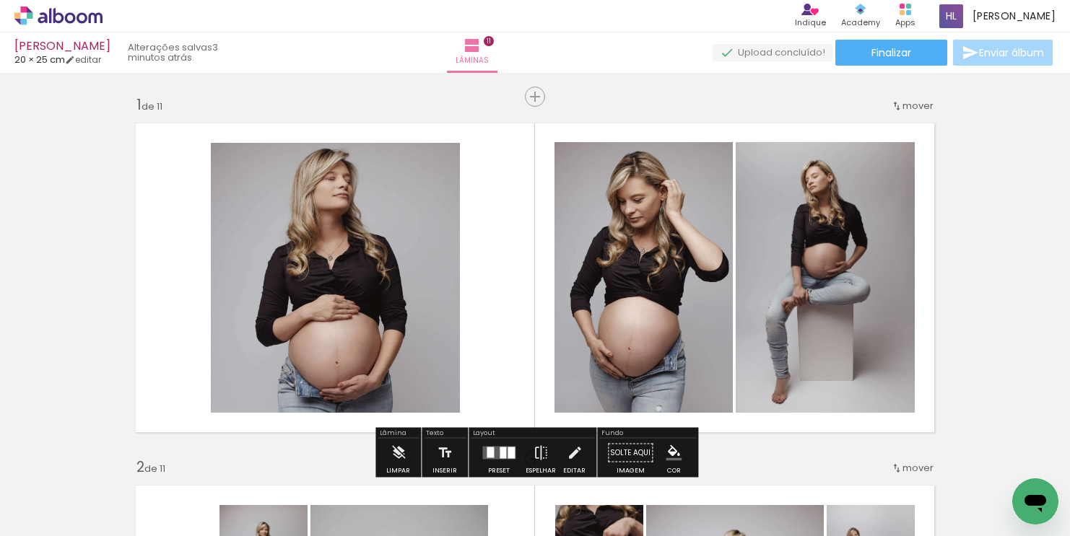
click at [390, 322] on quentale-photo at bounding box center [335, 278] width 249 height 270
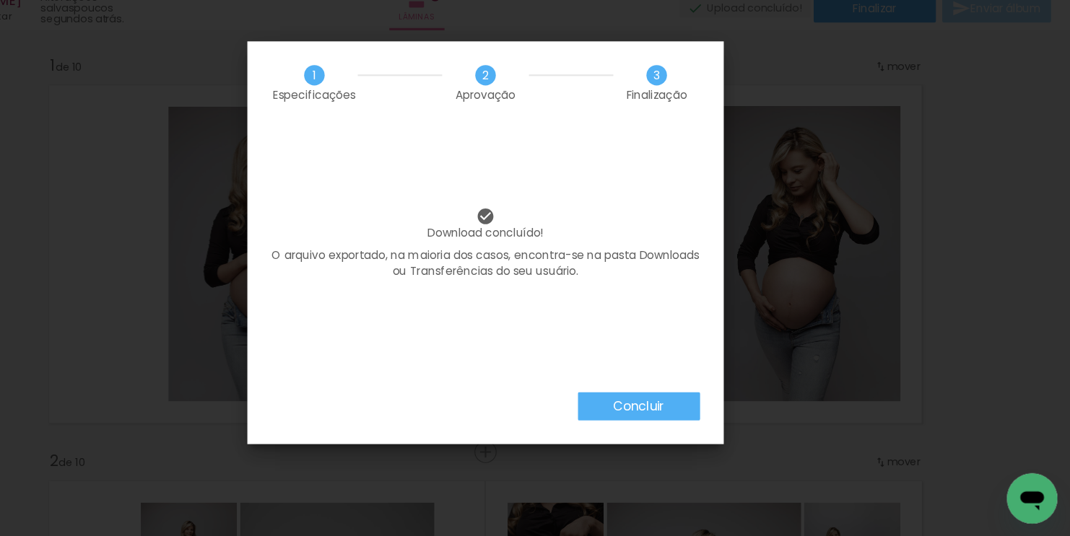
scroll to position [0, 3662]
click at [0, 0] on slot "Concluir" at bounding box center [0, 0] width 0 height 0
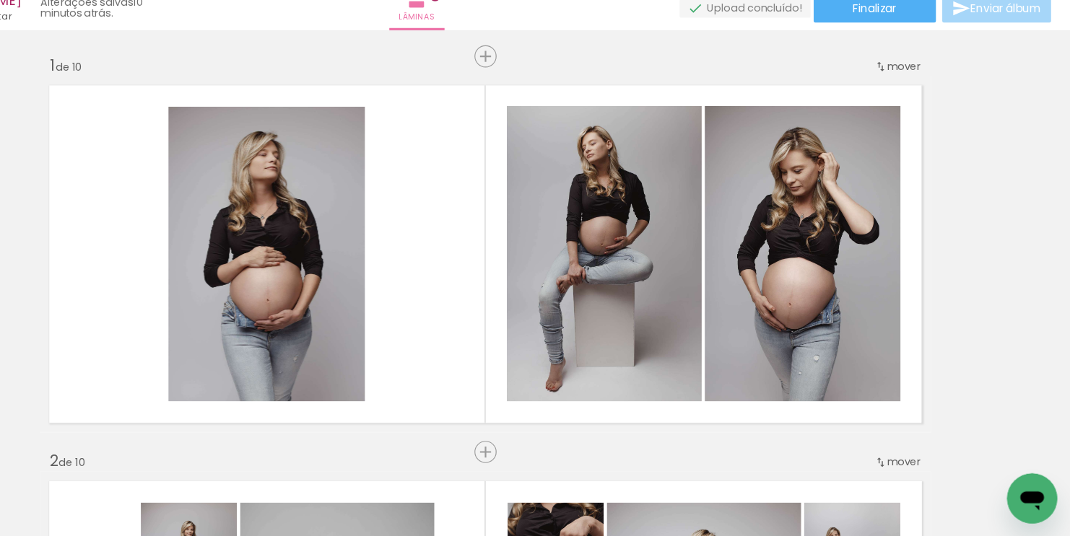
scroll to position [0, 3662]
